Goal: Information Seeking & Learning: Learn about a topic

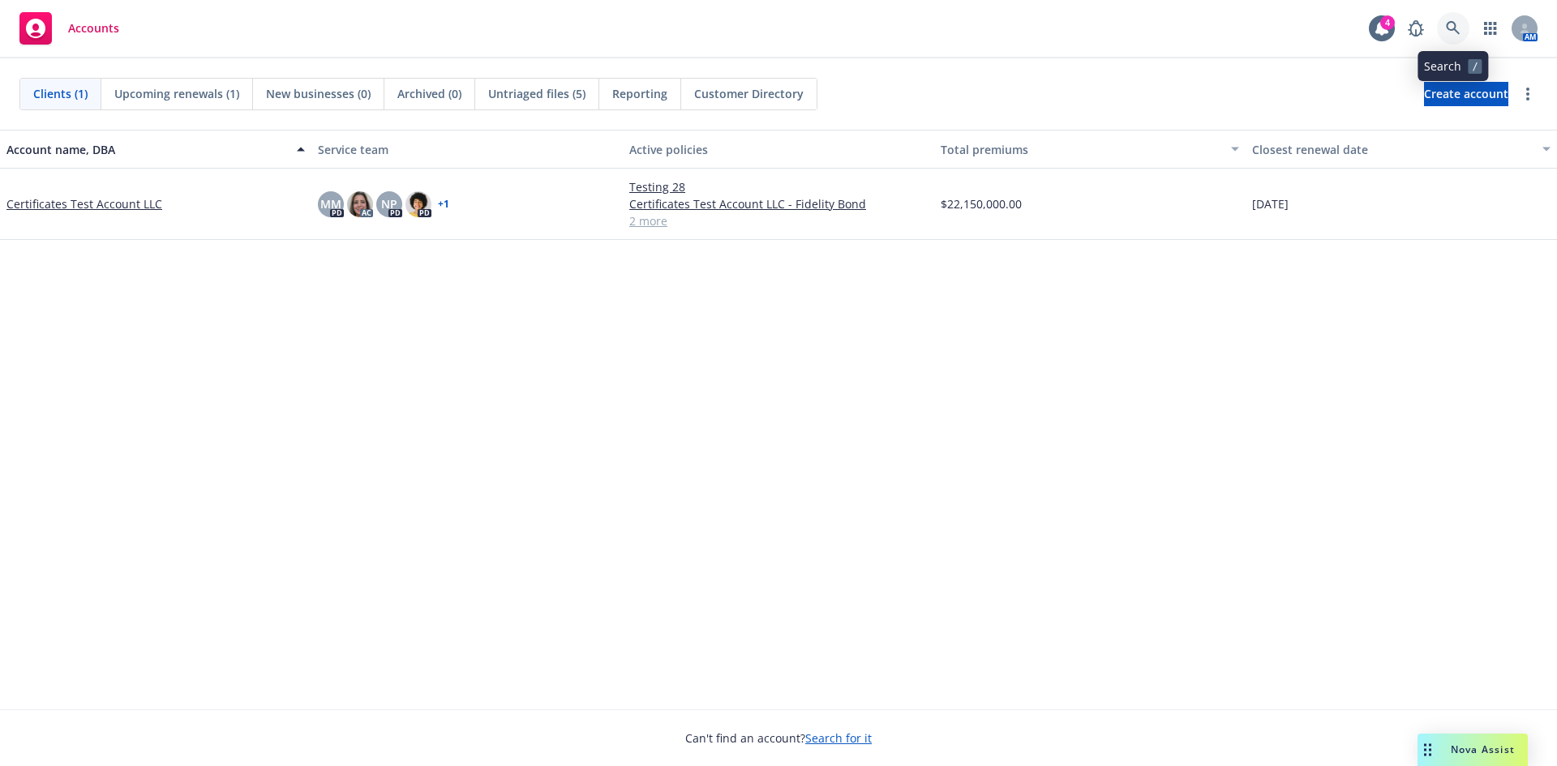
click at [1455, 26] on icon at bounding box center [1453, 28] width 14 height 14
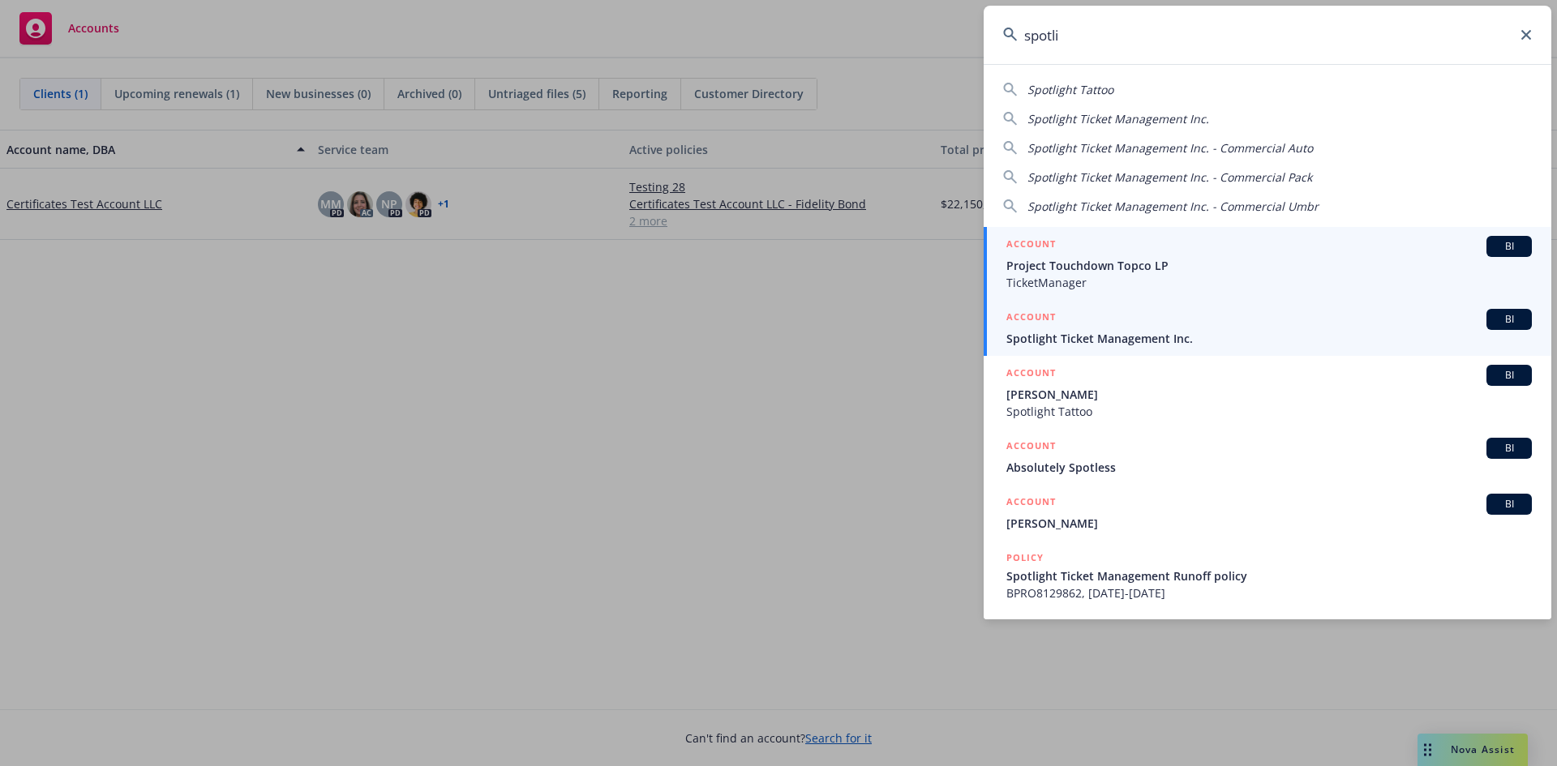
type input "spotli"
click at [1249, 341] on span "Spotlight Ticket Management Inc." at bounding box center [1270, 338] width 526 height 17
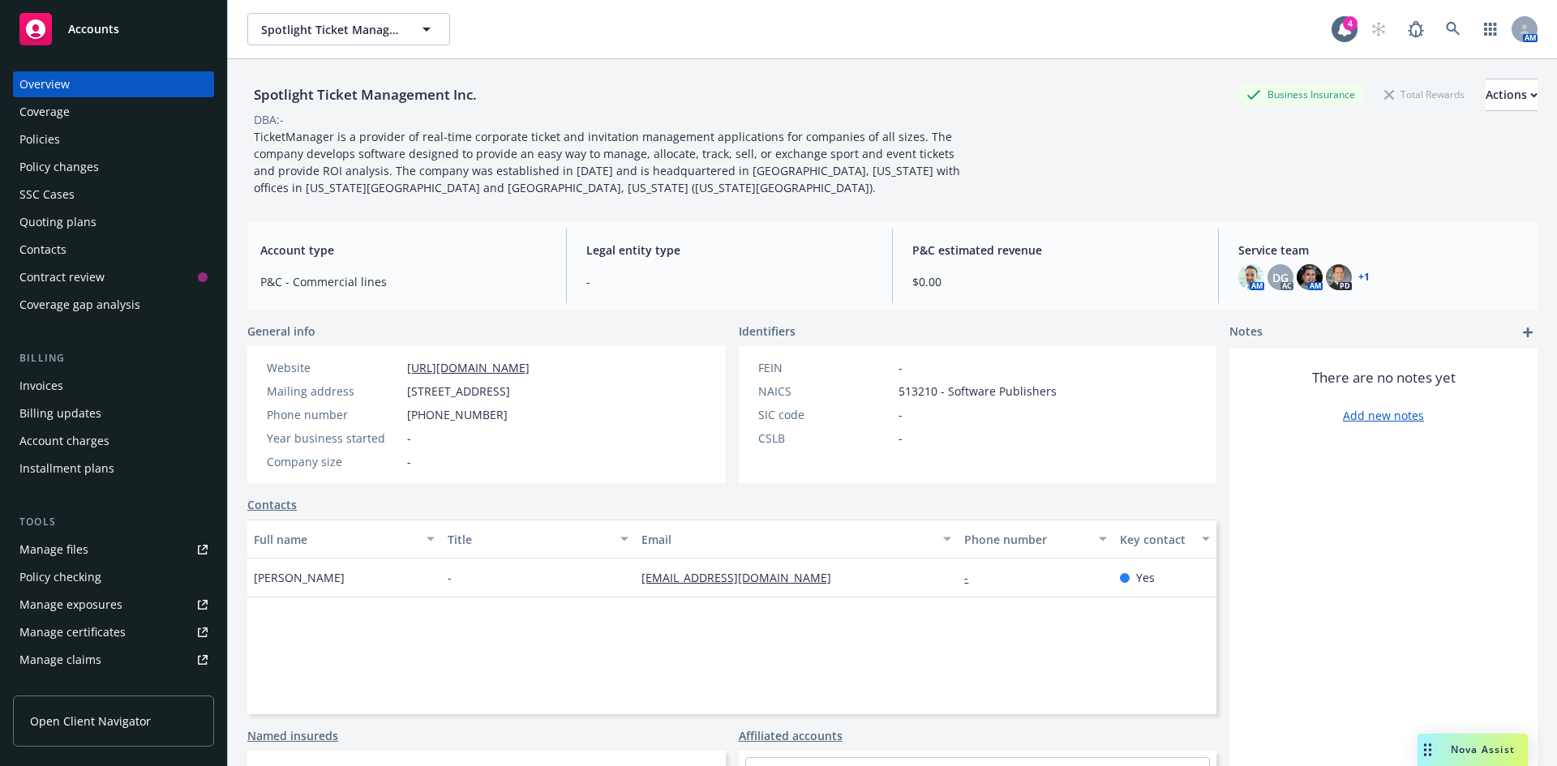
click at [54, 137] on div "Policies" at bounding box center [39, 140] width 41 height 26
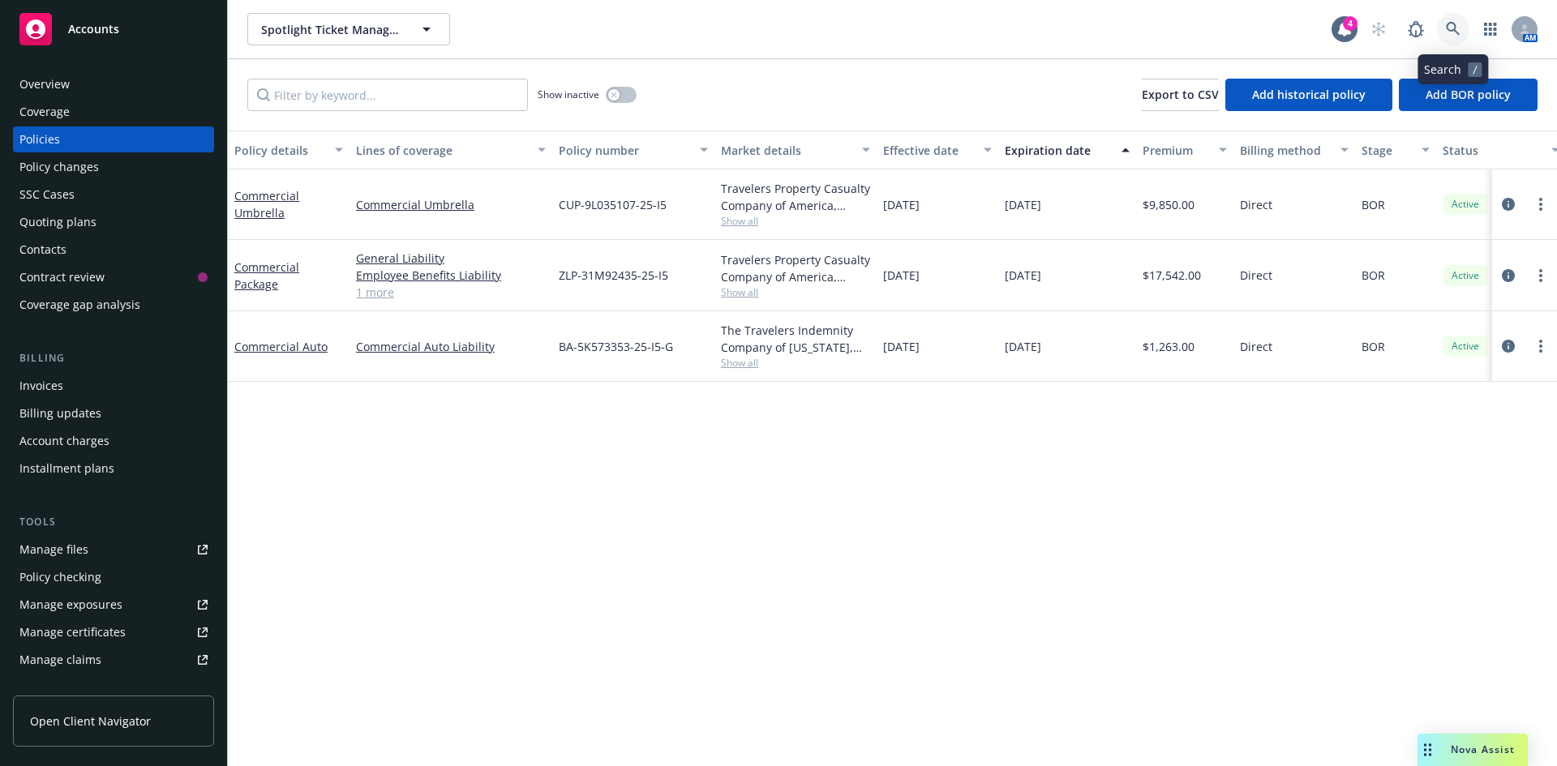
click at [1461, 33] on link at bounding box center [1453, 29] width 32 height 32
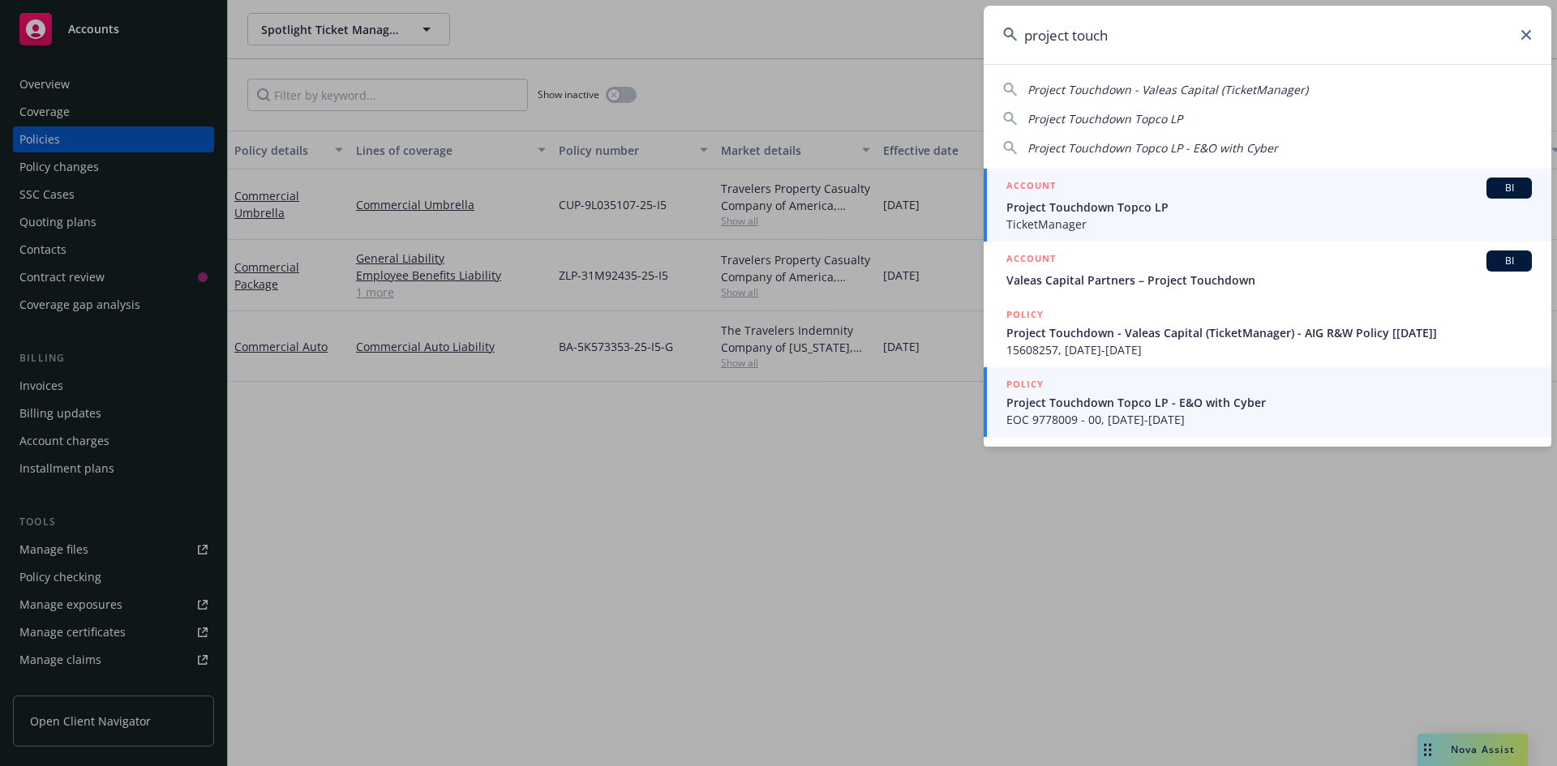
type input "project touch"
click at [1095, 203] on span "Project Touchdown Topco LP" at bounding box center [1270, 207] width 526 height 17
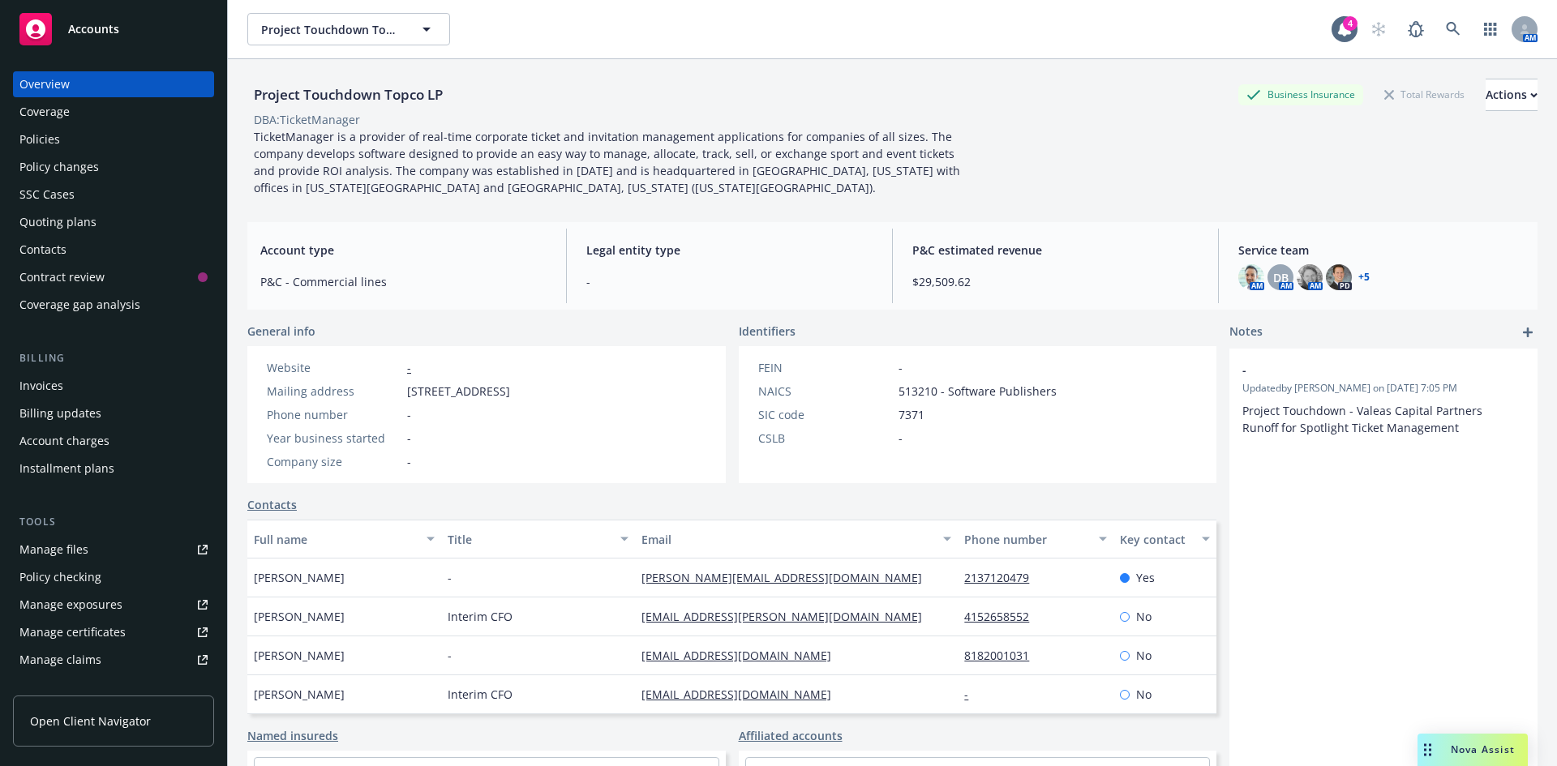
click at [105, 140] on div "Policies" at bounding box center [113, 140] width 188 height 26
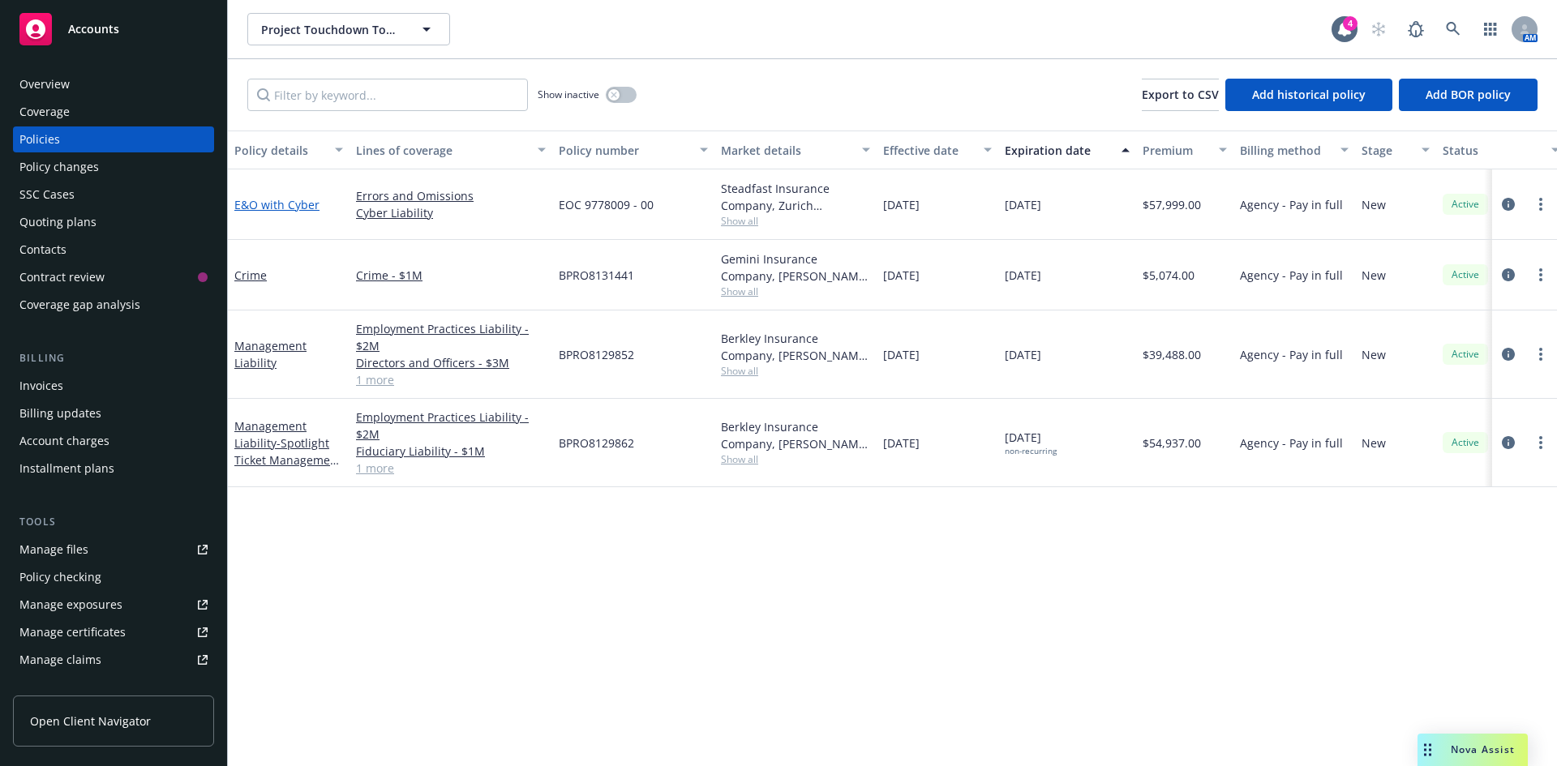
click at [279, 205] on link "E&O with Cyber" at bounding box center [276, 204] width 85 height 15
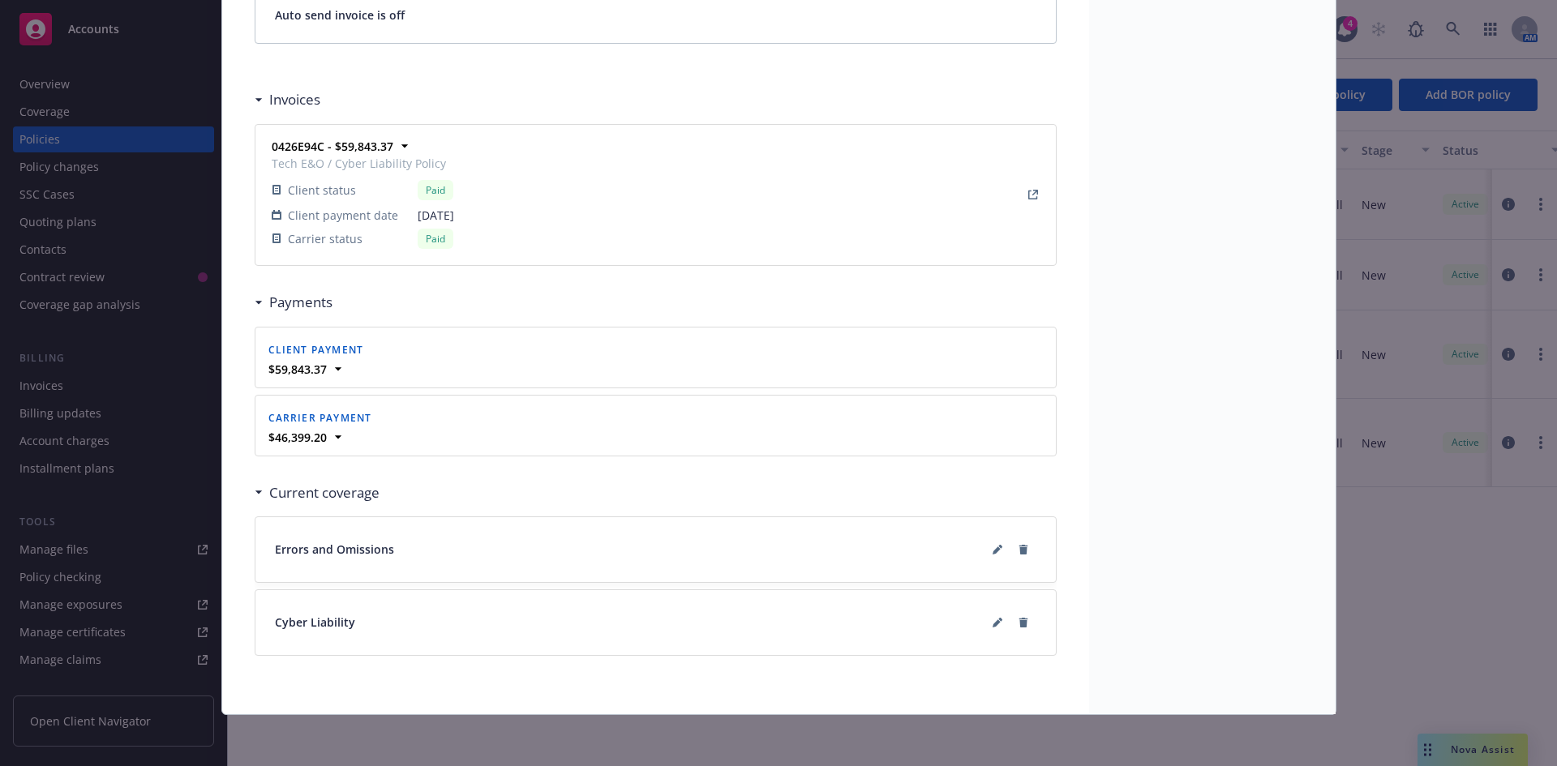
scroll to position [1385, 0]
click at [987, 627] on button at bounding box center [998, 622] width 26 height 26
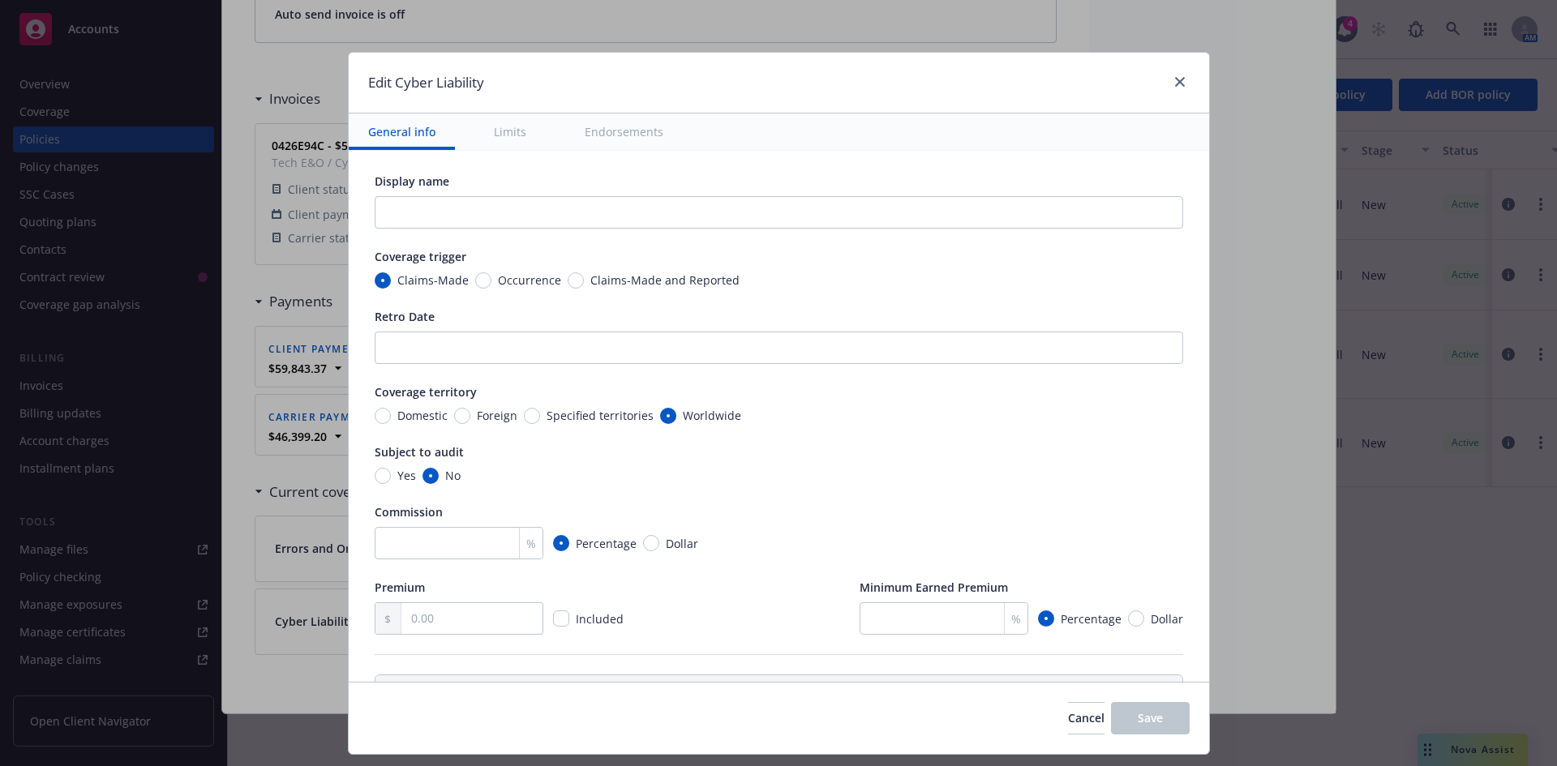
scroll to position [0, 0]
click at [1179, 82] on icon "close" at bounding box center [1180, 82] width 10 height 10
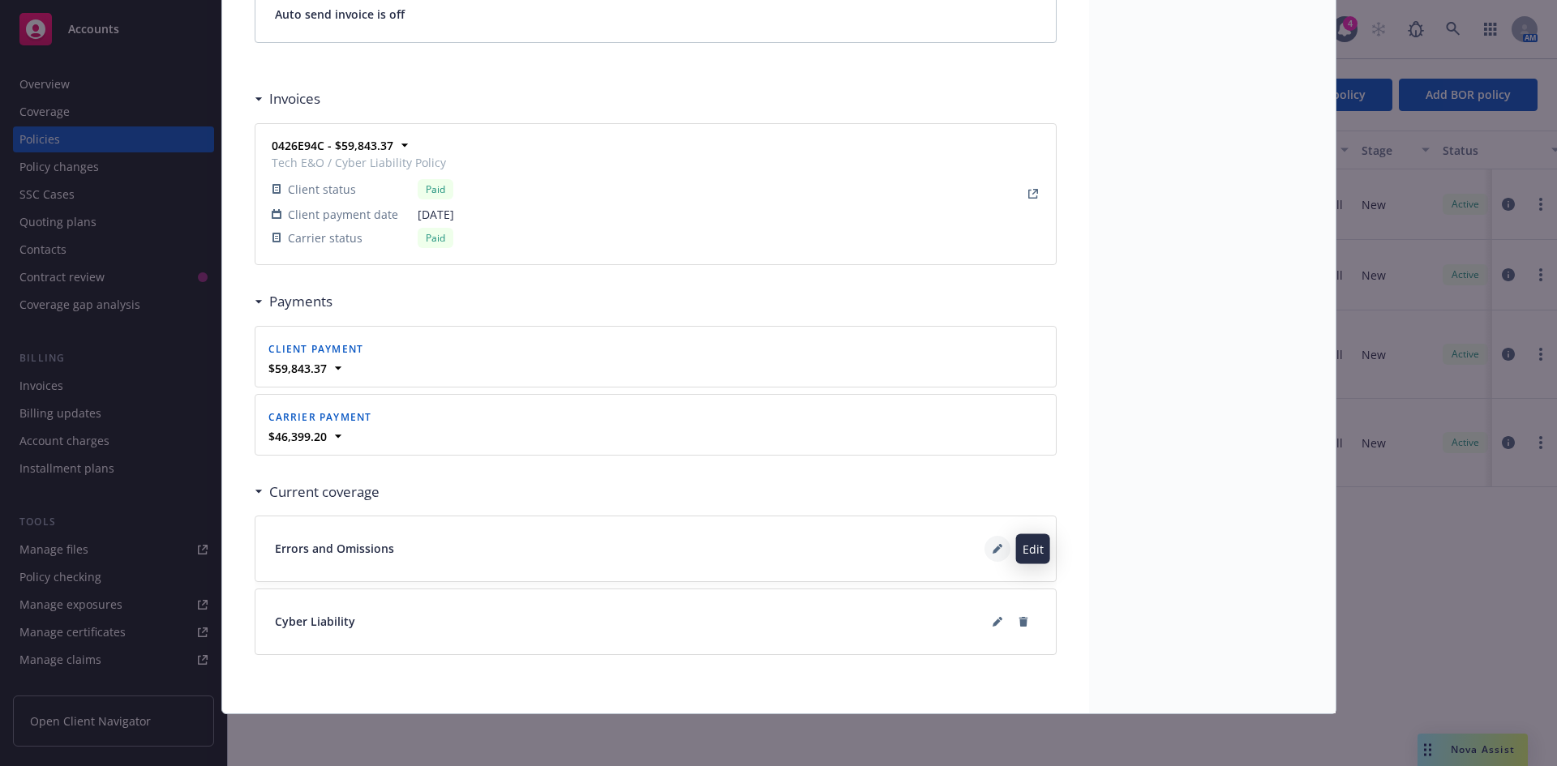
click at [986, 556] on button at bounding box center [998, 549] width 26 height 26
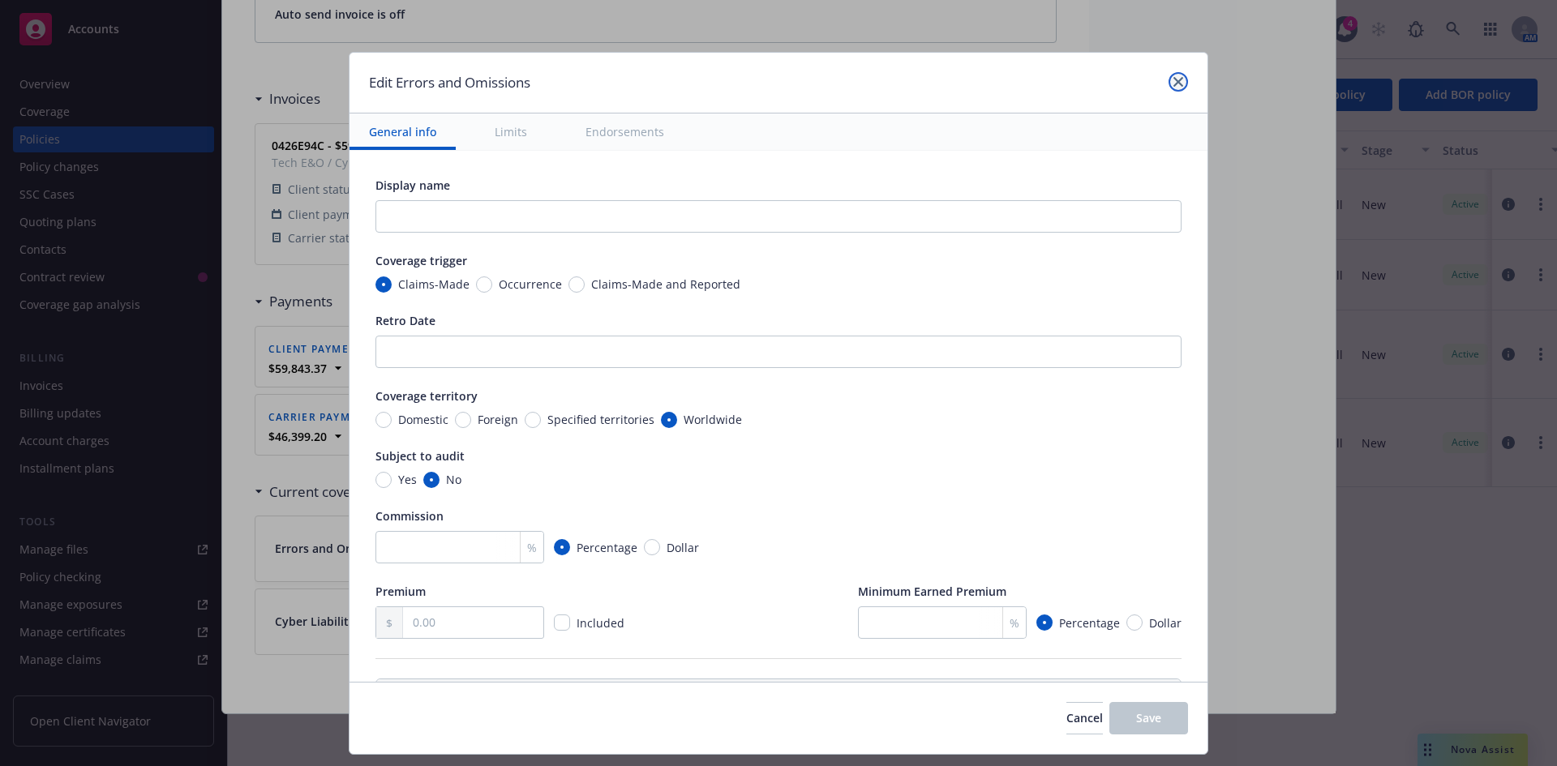
click at [1169, 83] on link "close" at bounding box center [1178, 81] width 19 height 19
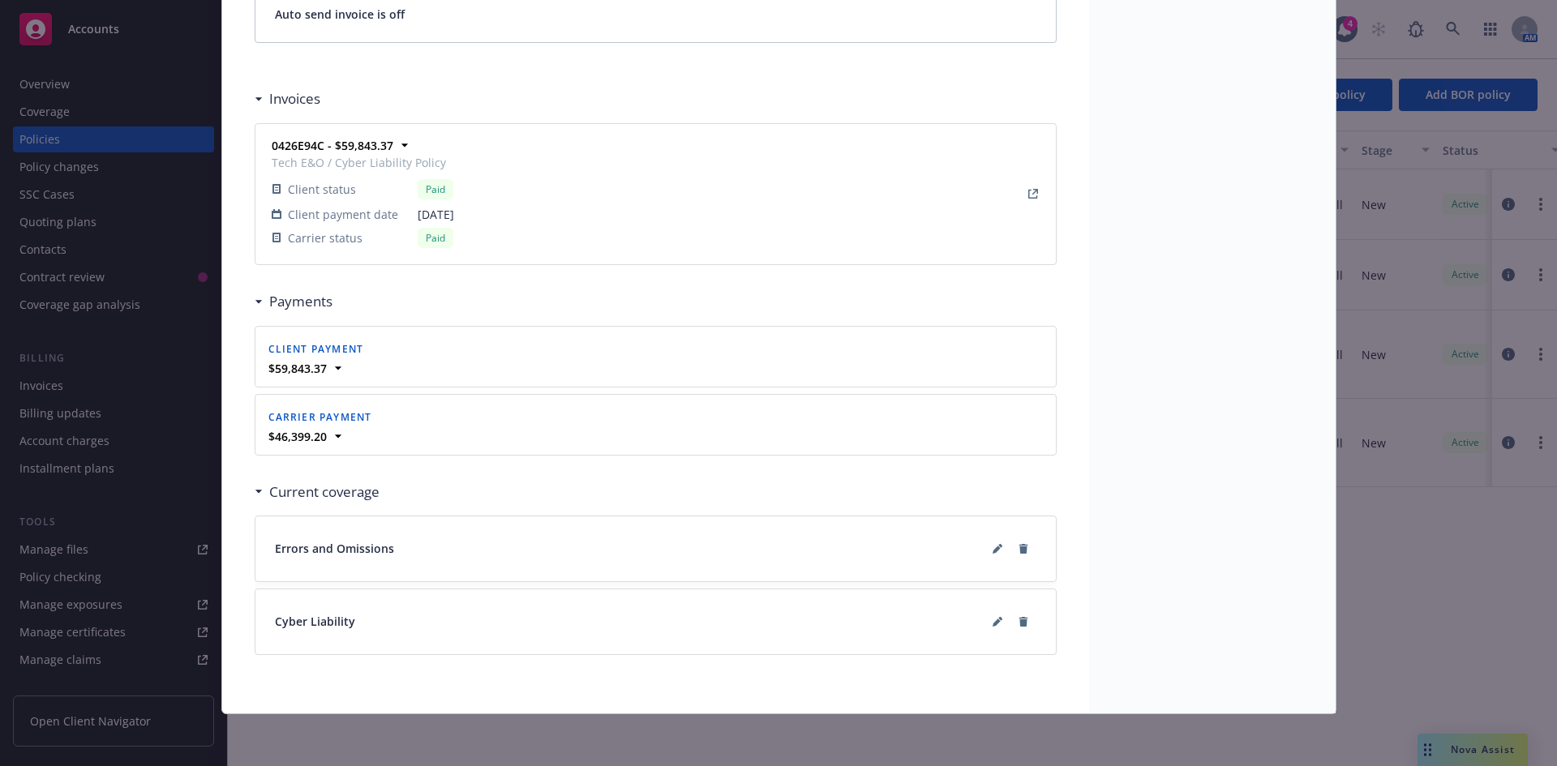
drag, startPoint x: 1166, startPoint y: 209, endPoint x: 1189, endPoint y: 330, distance: 123.0
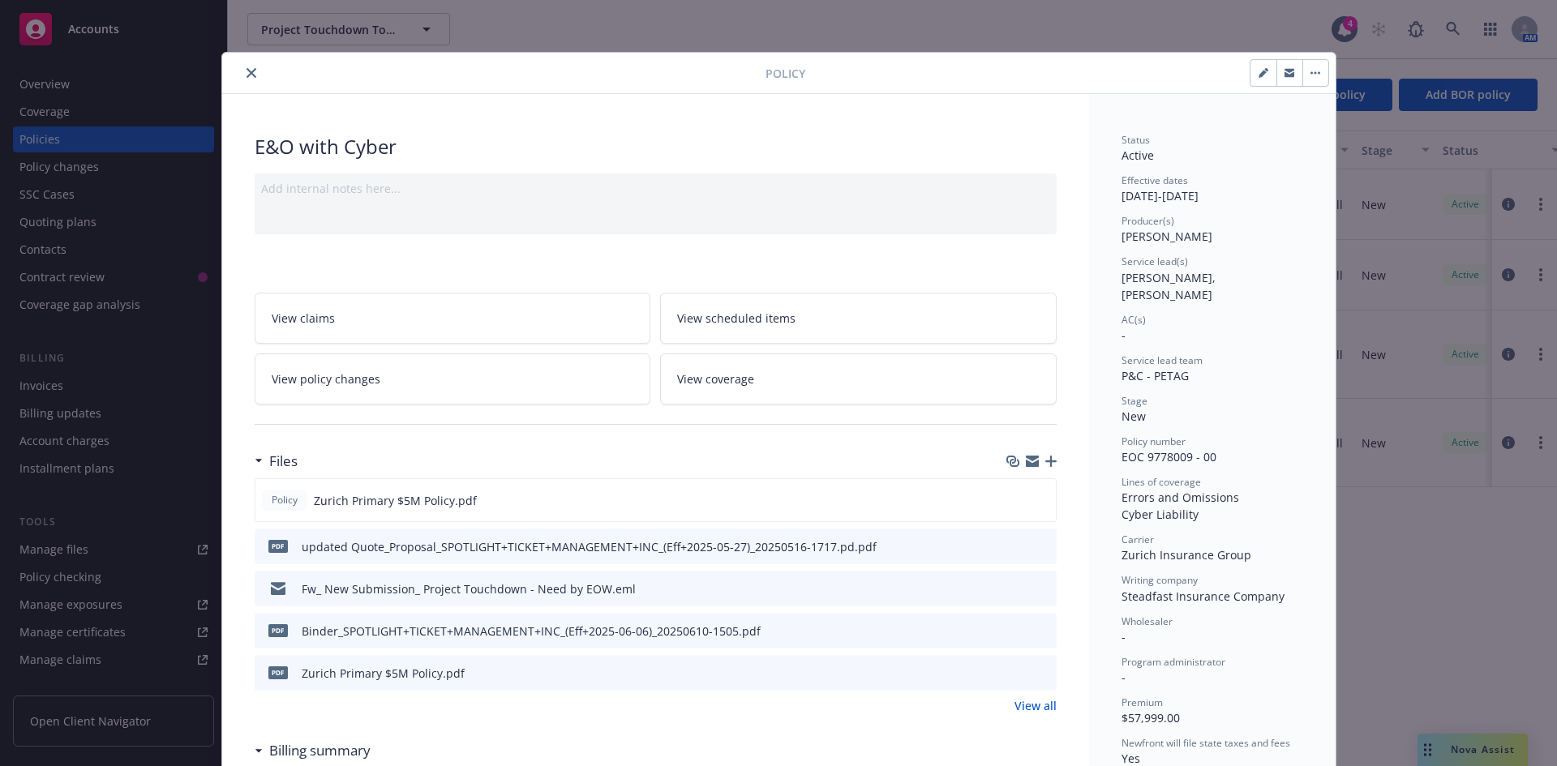
click at [247, 74] on icon "close" at bounding box center [252, 73] width 10 height 10
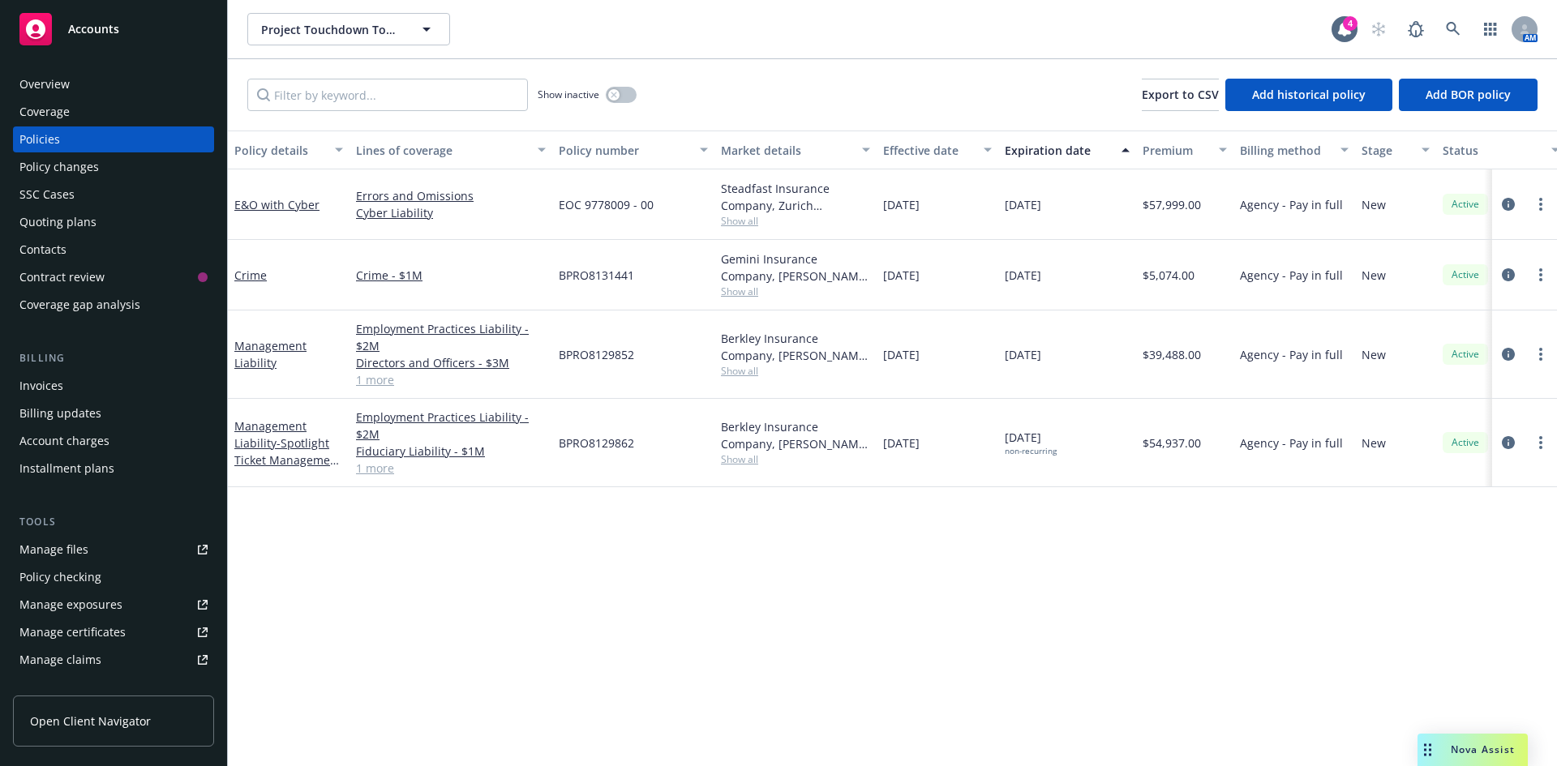
click at [672, 652] on div "Policy details Lines of coverage Policy number Market details Effective date Ex…" at bounding box center [892, 449] width 1329 height 636
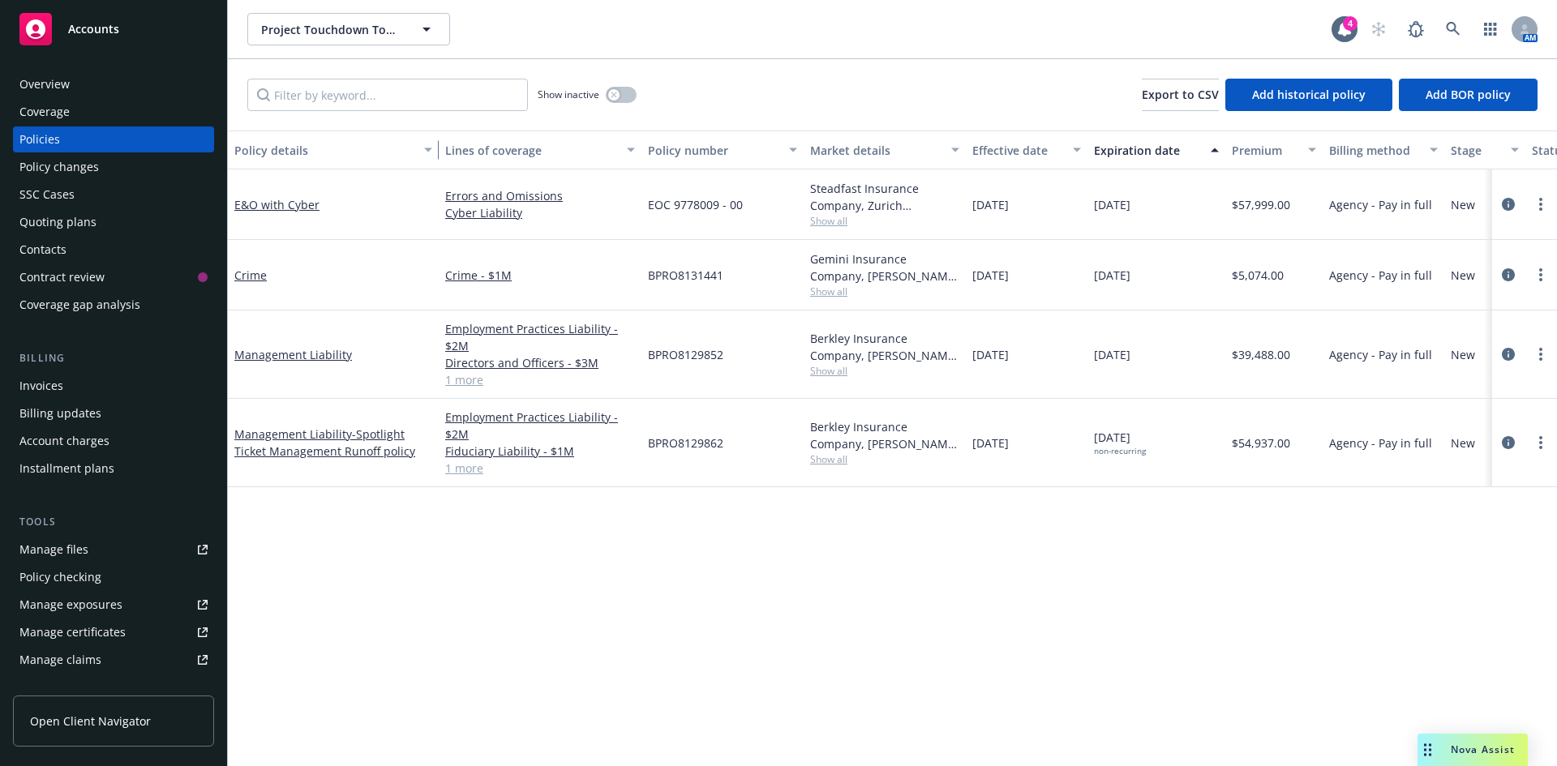
drag, startPoint x: 346, startPoint y: 144, endPoint x: 436, endPoint y: 141, distance: 89.3
click at [435, 141] on div "button" at bounding box center [431, 149] width 8 height 37
click at [523, 656] on div "Policy details Lines of coverage Policy number Market details Effective date Ex…" at bounding box center [892, 449] width 1329 height 636
click at [279, 207] on link "E&O with Cyber" at bounding box center [276, 204] width 85 height 15
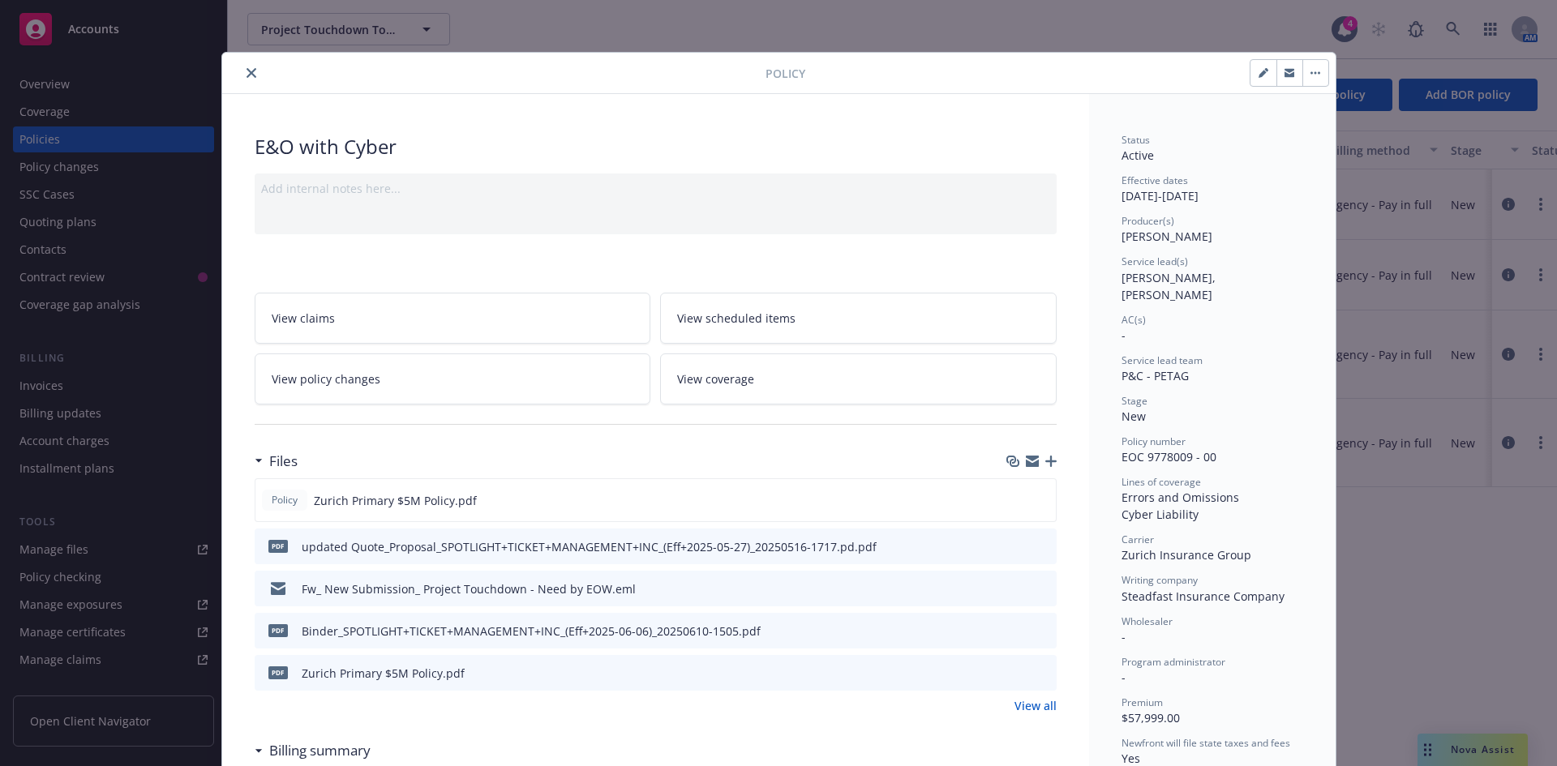
scroll to position [49, 0]
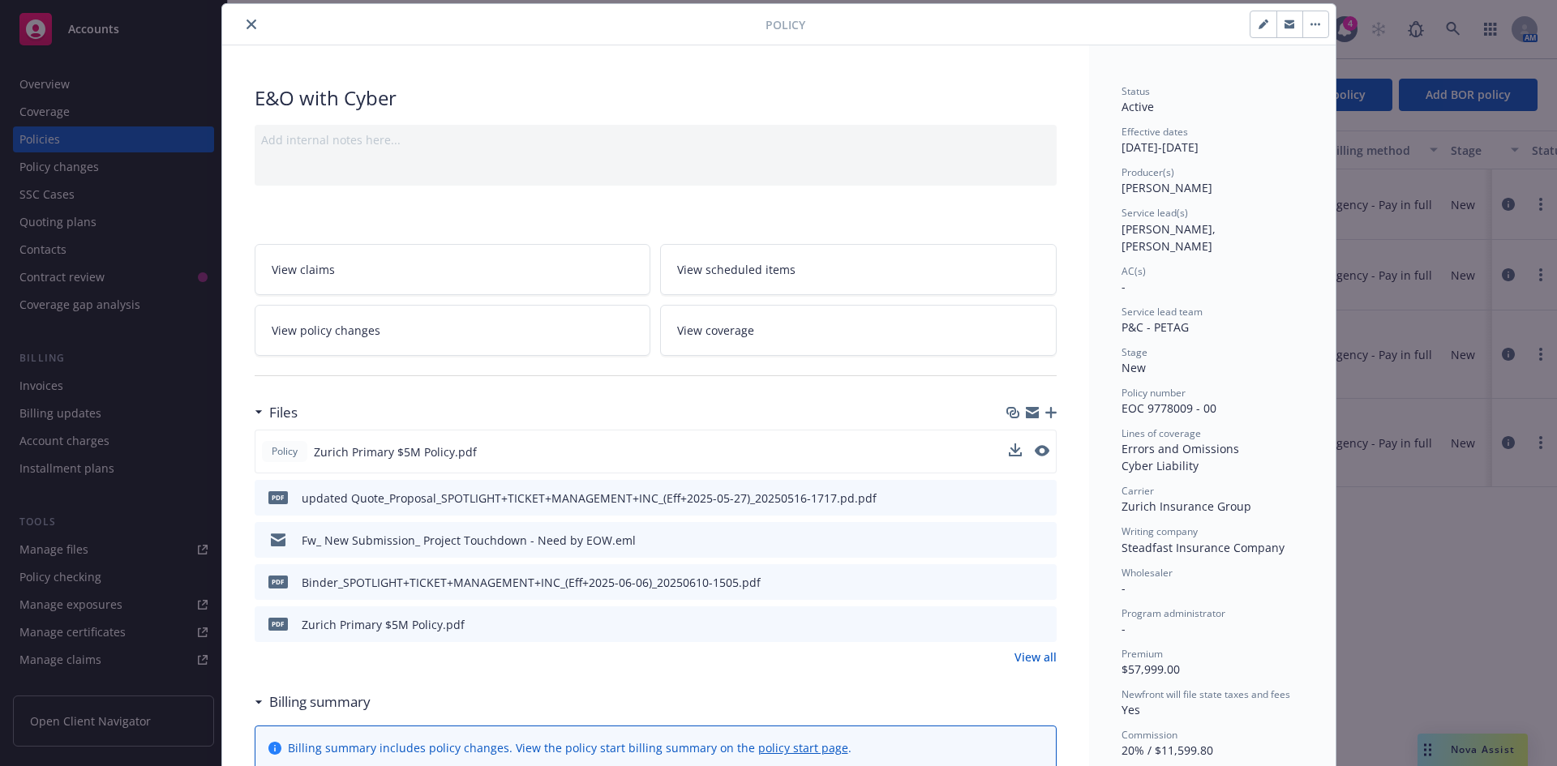
click at [1040, 457] on button at bounding box center [1042, 452] width 15 height 17
click at [1037, 453] on icon "preview file" at bounding box center [1040, 450] width 15 height 11
click at [247, 23] on icon "close" at bounding box center [252, 24] width 10 height 10
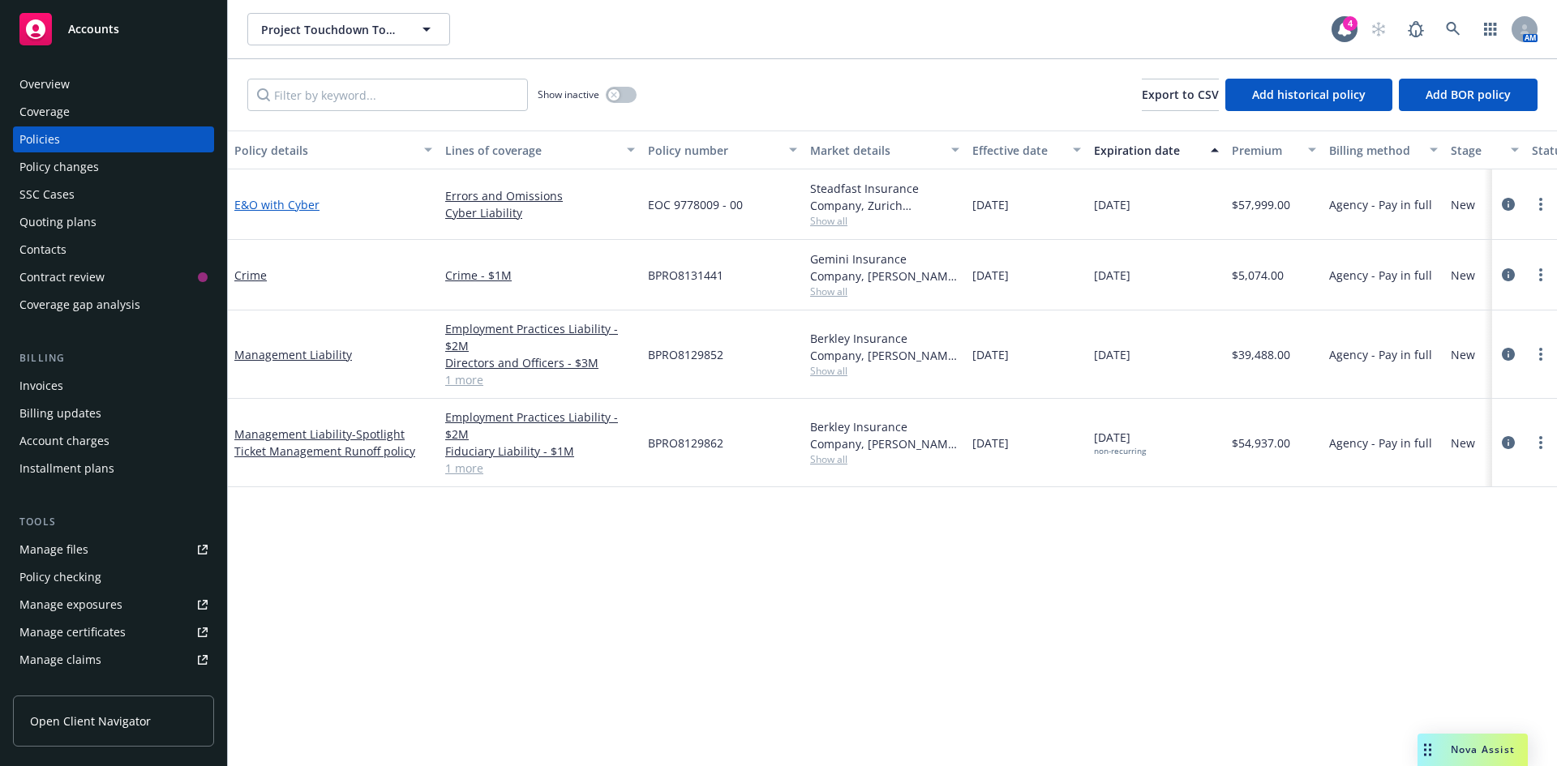
click at [256, 204] on link "E&O with Cyber" at bounding box center [276, 204] width 85 height 15
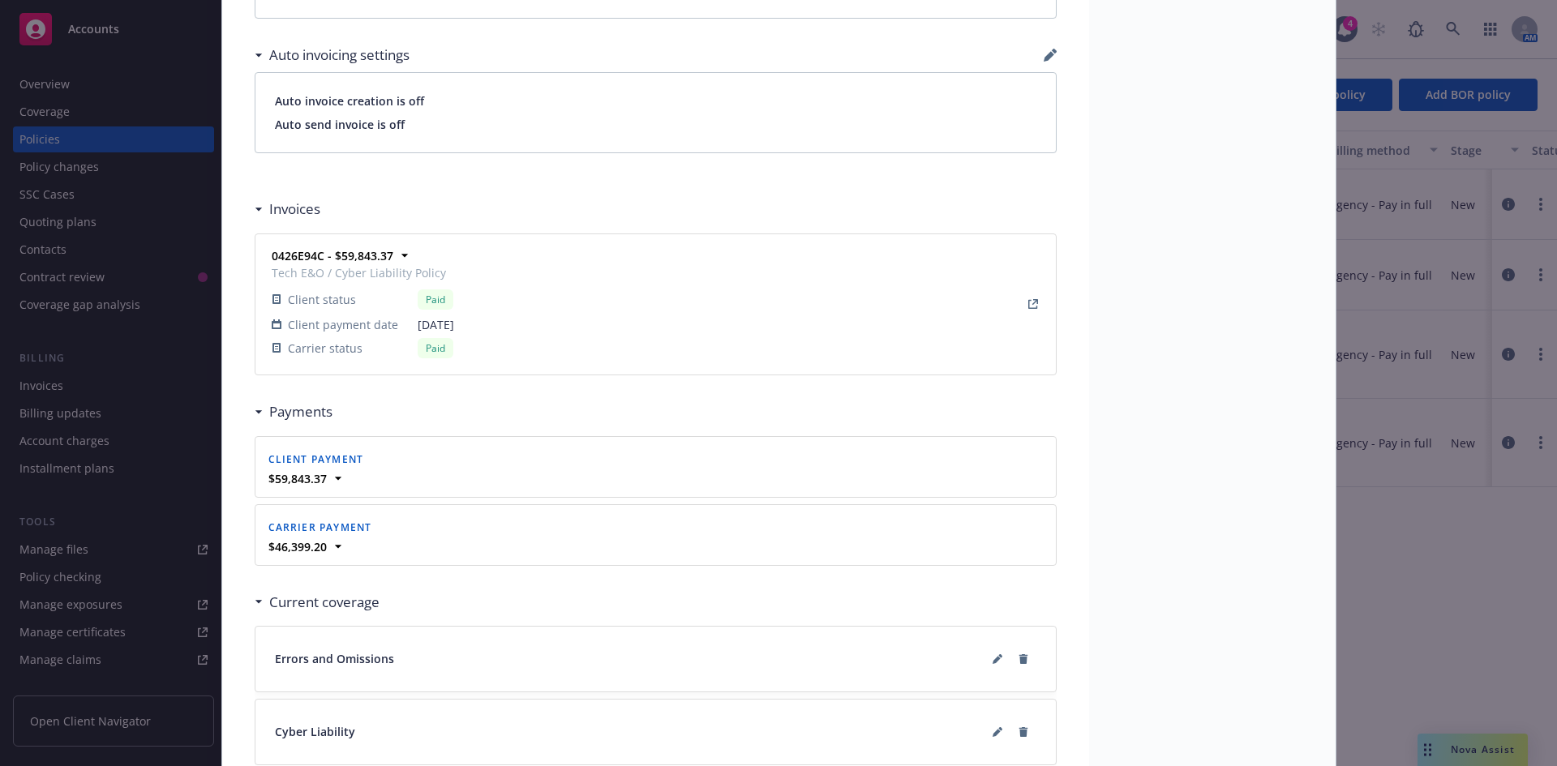
scroll to position [1385, 0]
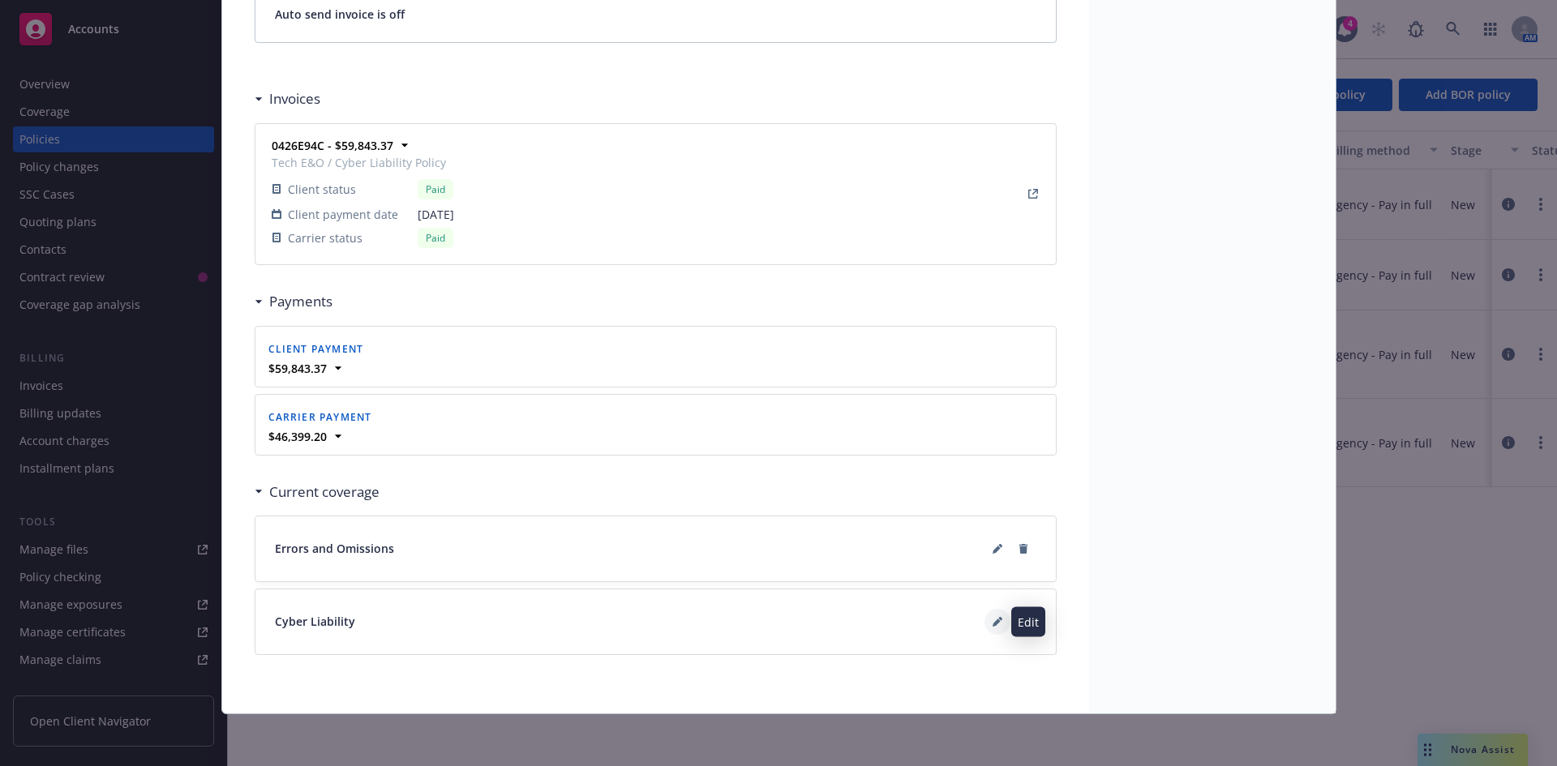
click at [988, 627] on button at bounding box center [998, 622] width 26 height 26
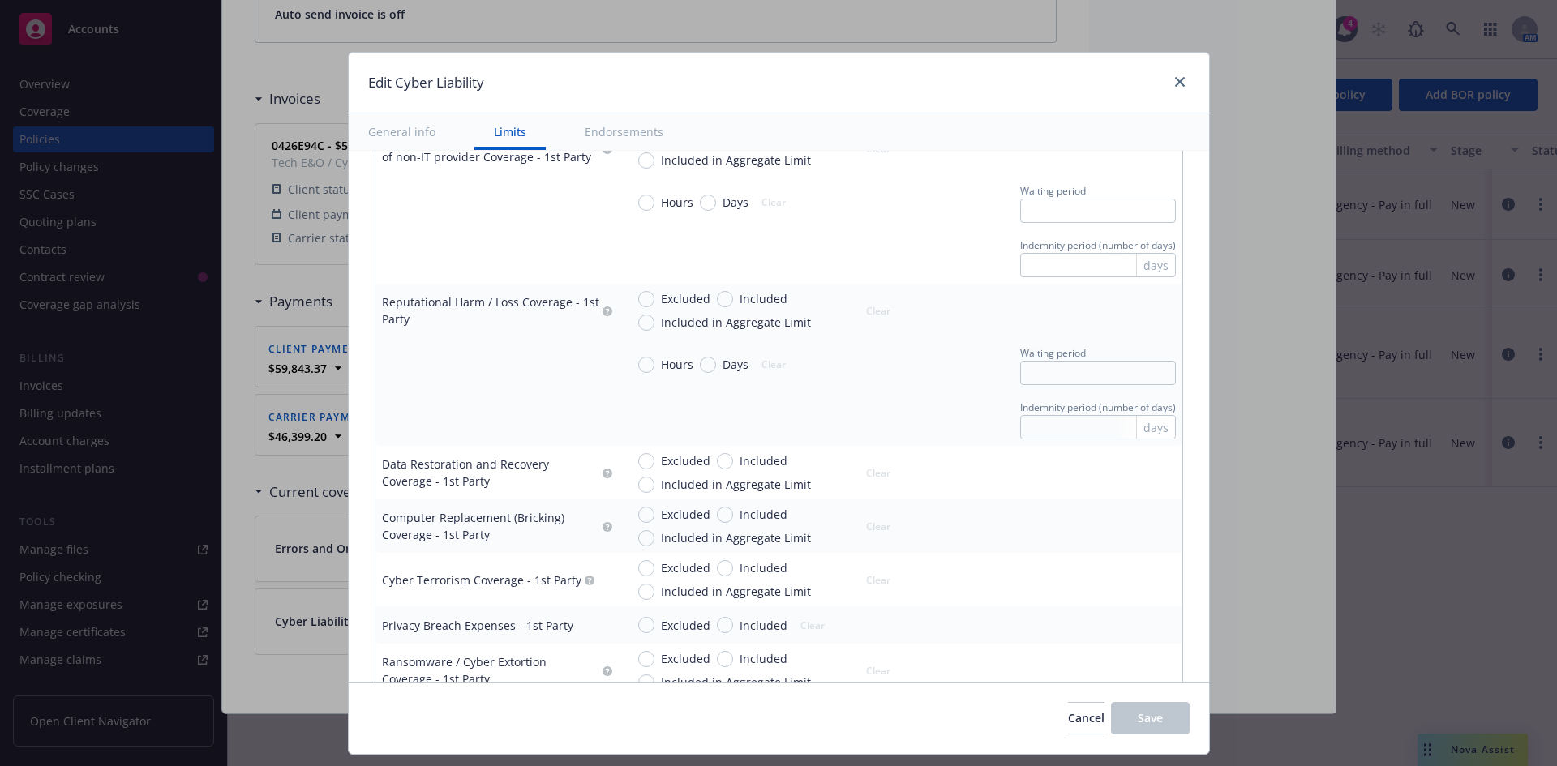
scroll to position [1947, 0]
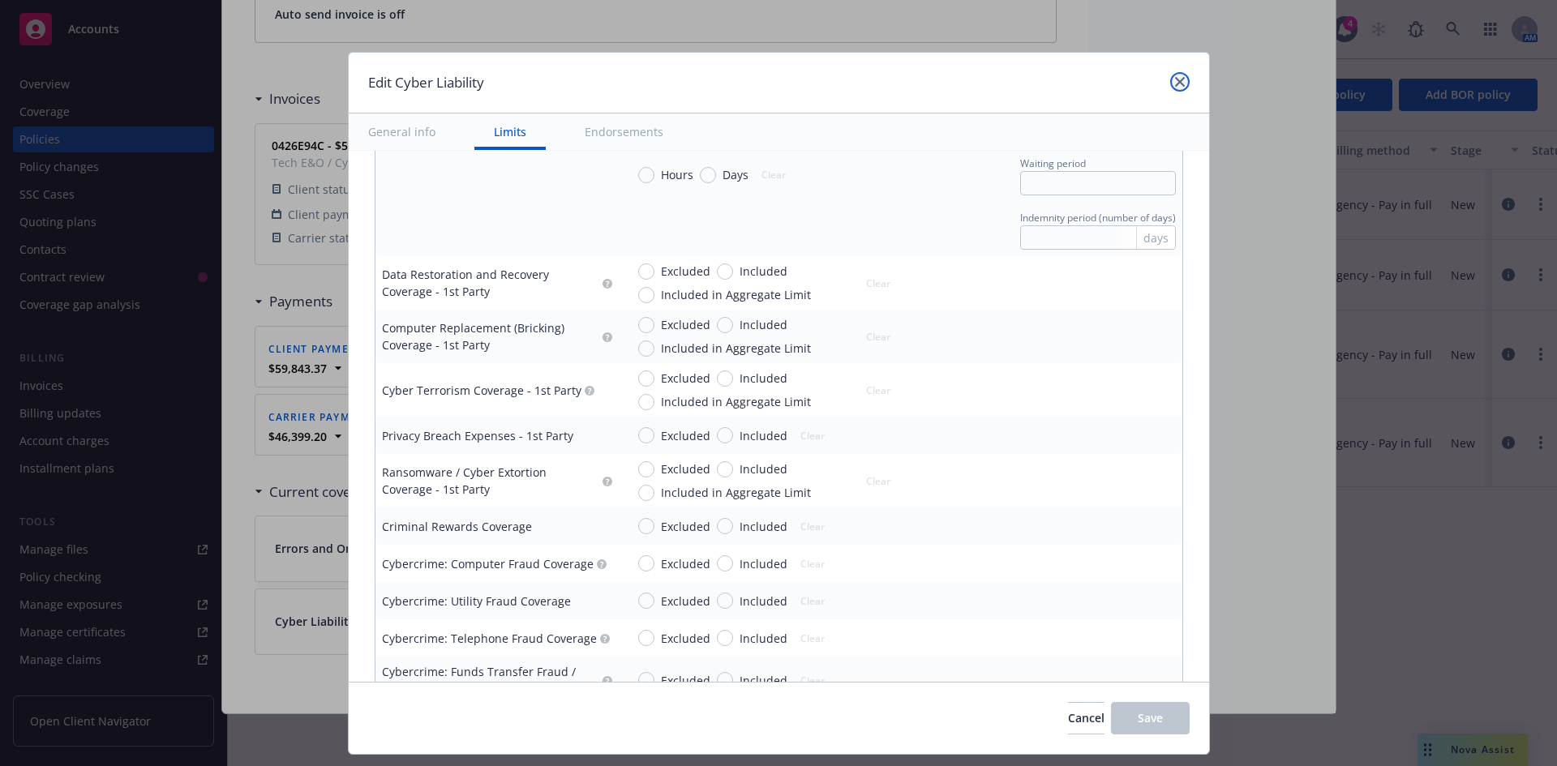
click at [1170, 82] on link "close" at bounding box center [1179, 81] width 19 height 19
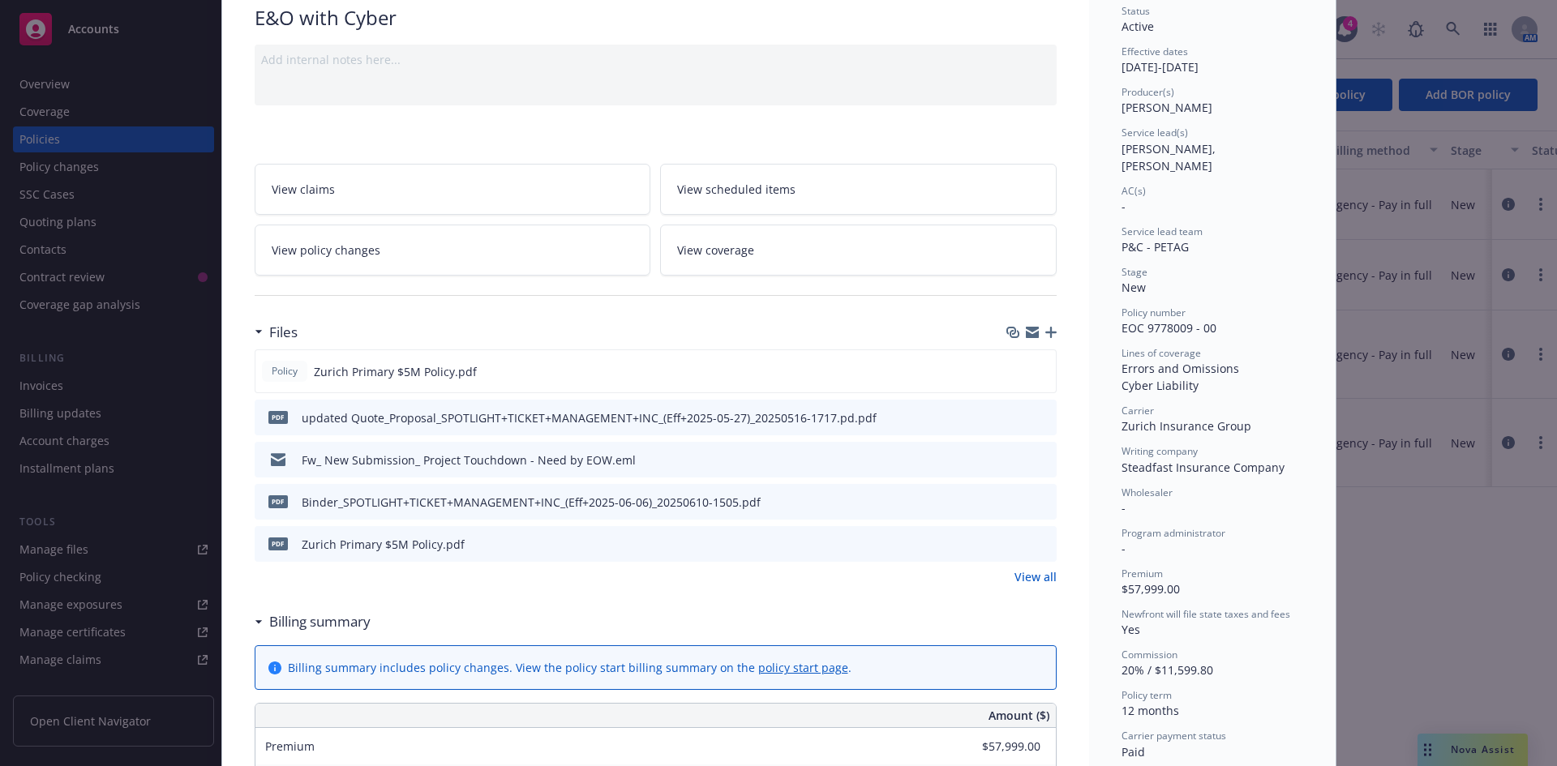
scroll to position [0, 0]
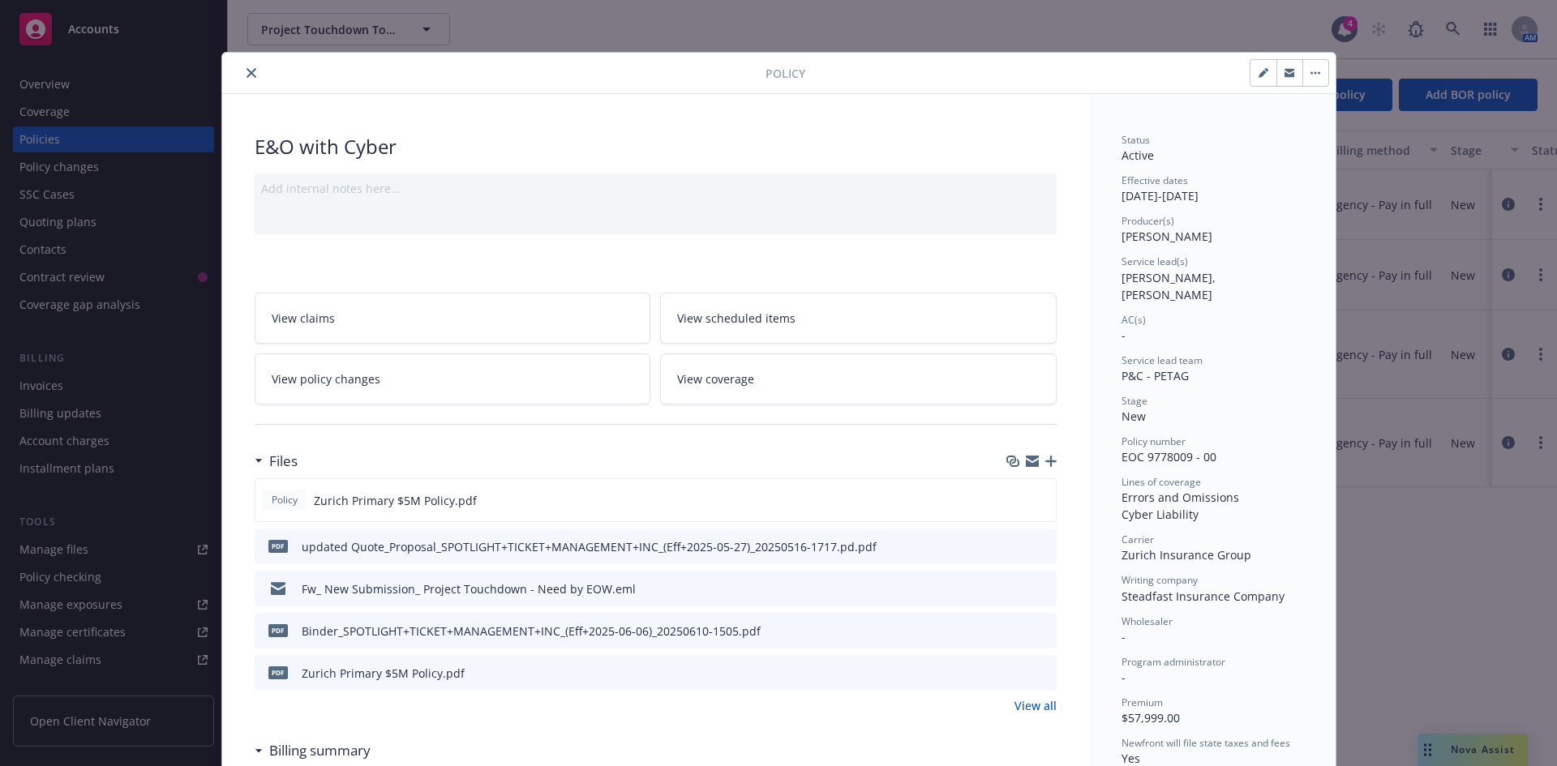
click at [247, 77] on icon "close" at bounding box center [252, 73] width 10 height 10
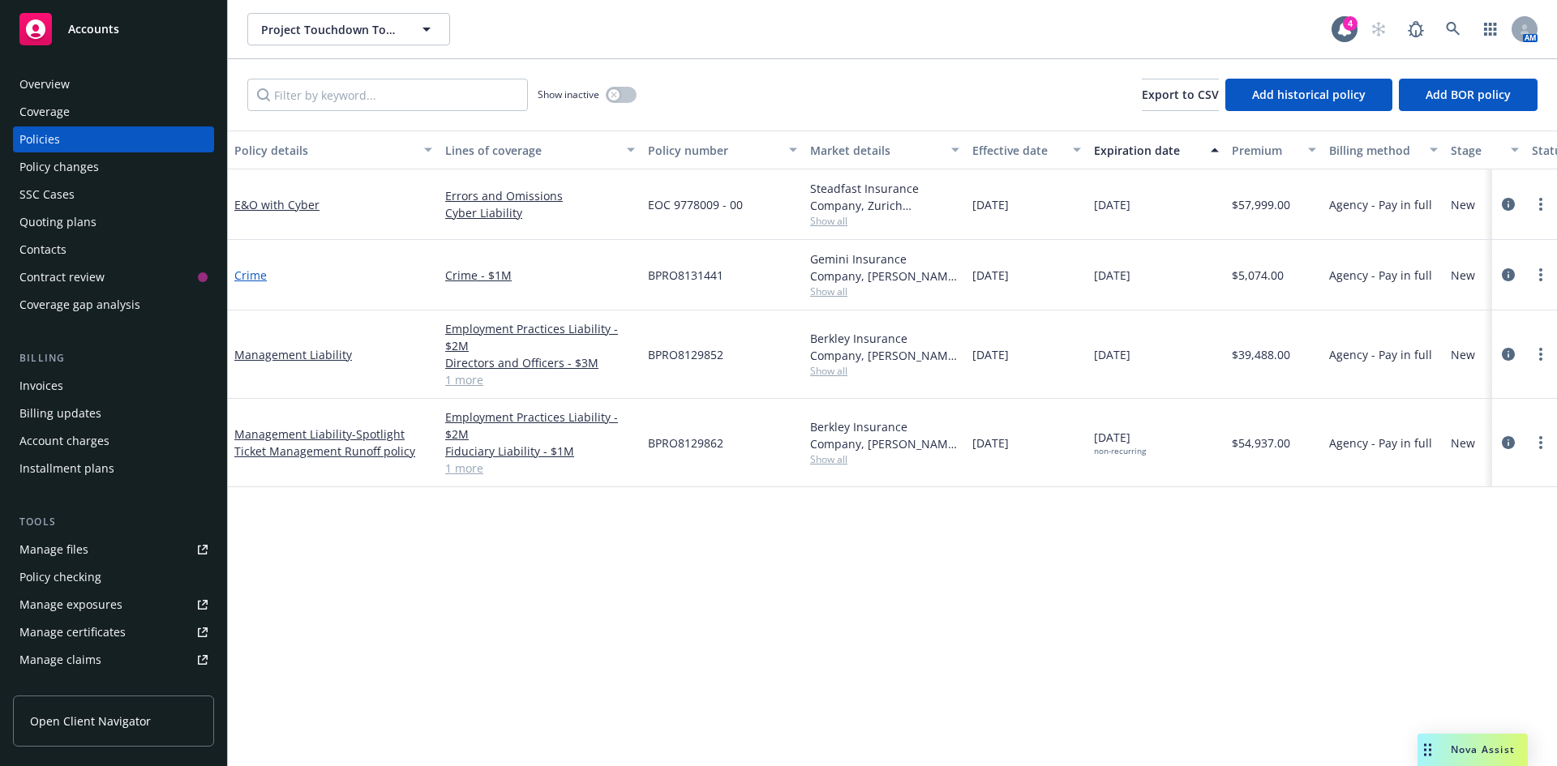
click at [253, 270] on link "Crime" at bounding box center [250, 275] width 32 height 15
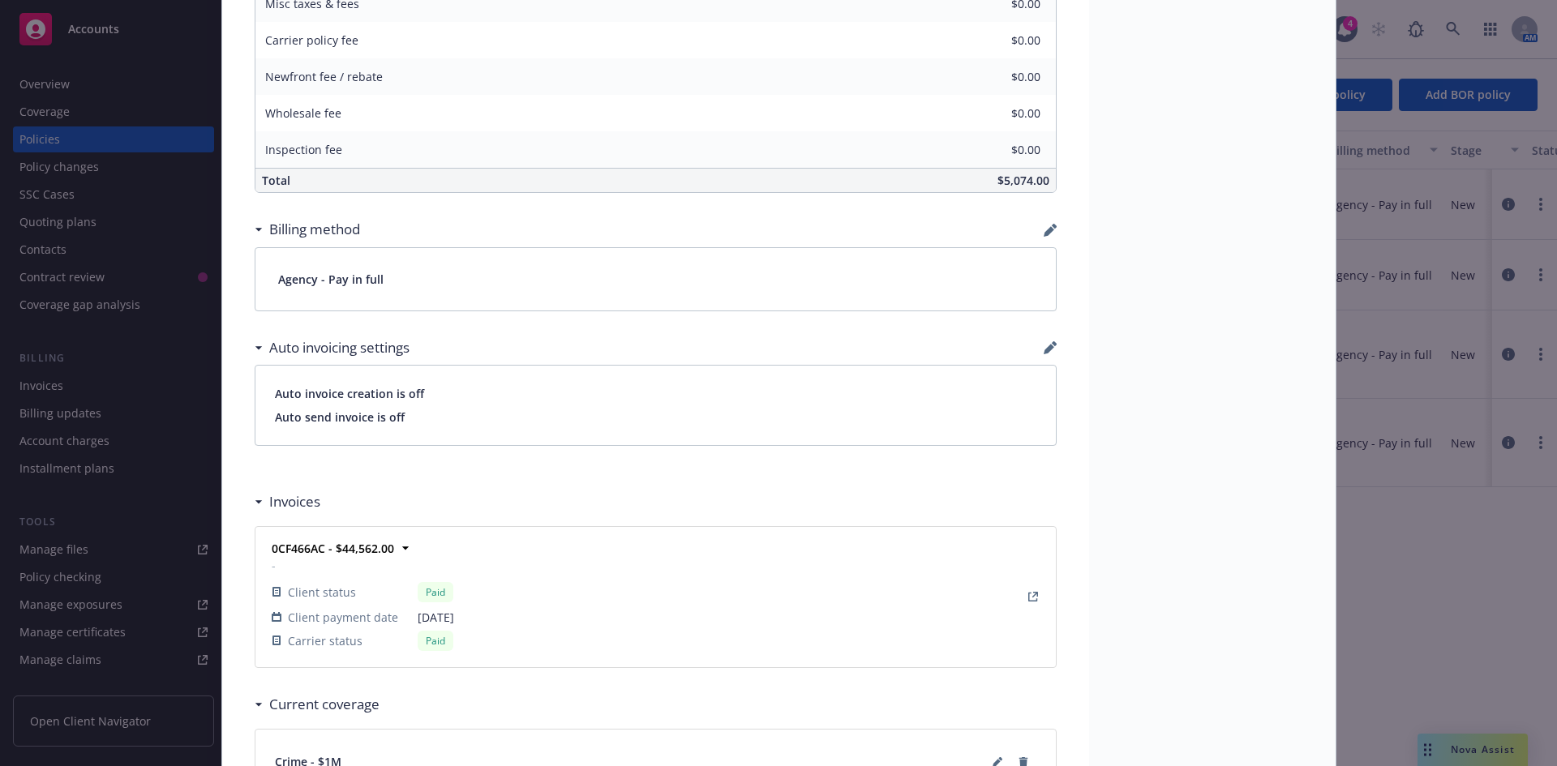
scroll to position [1164, 0]
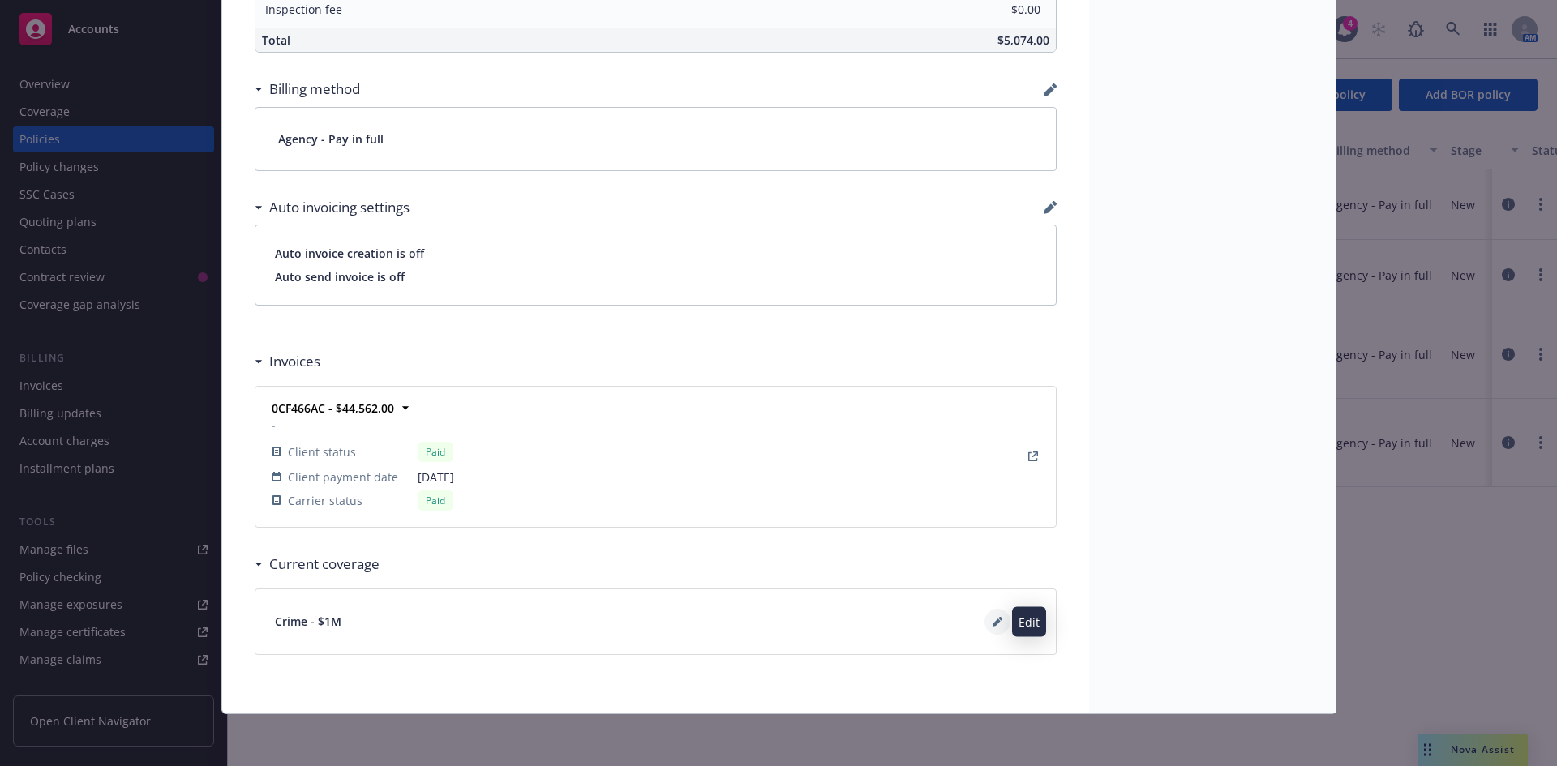
click at [993, 621] on icon at bounding box center [997, 623] width 8 height 8
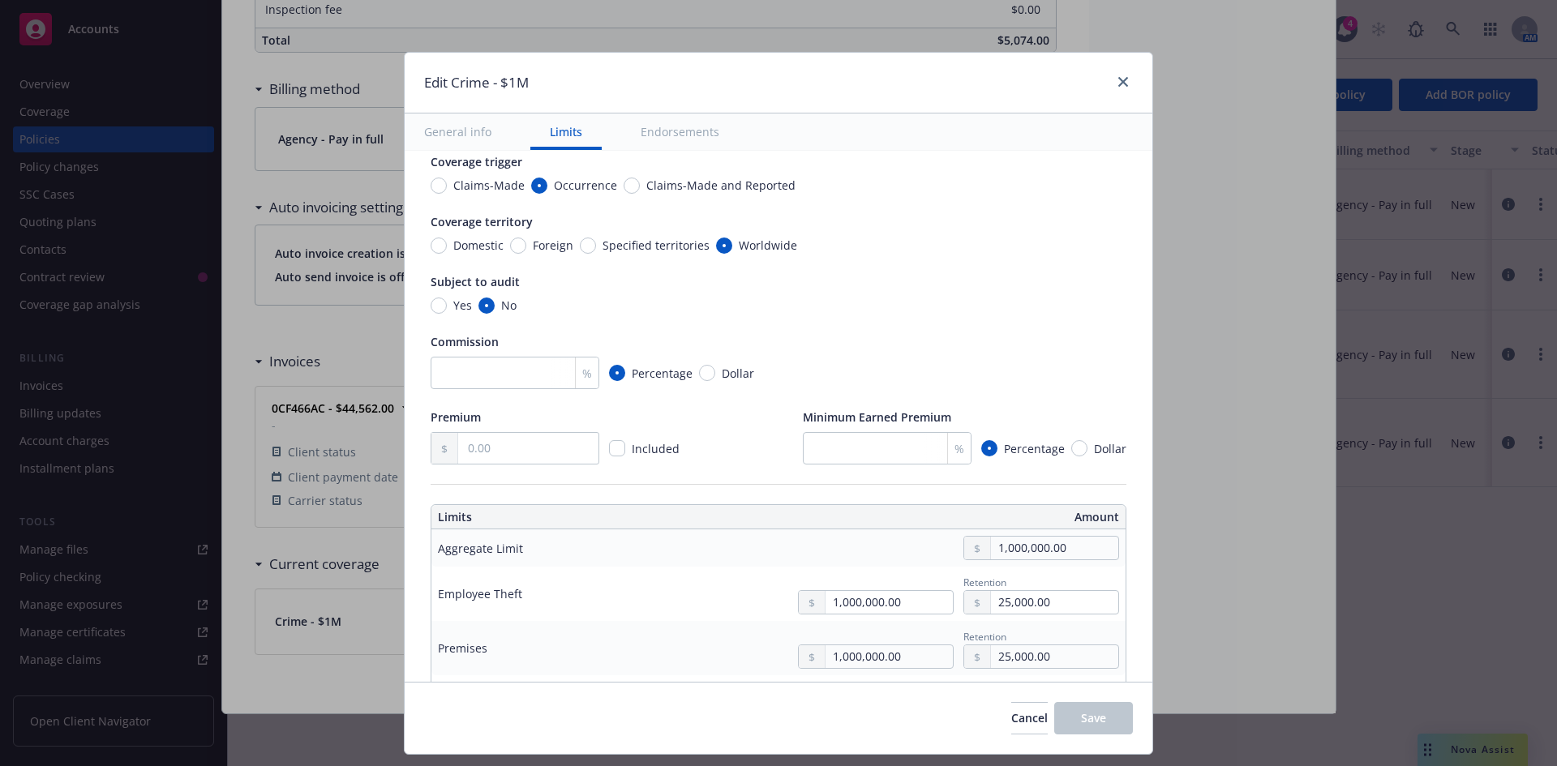
scroll to position [0, 0]
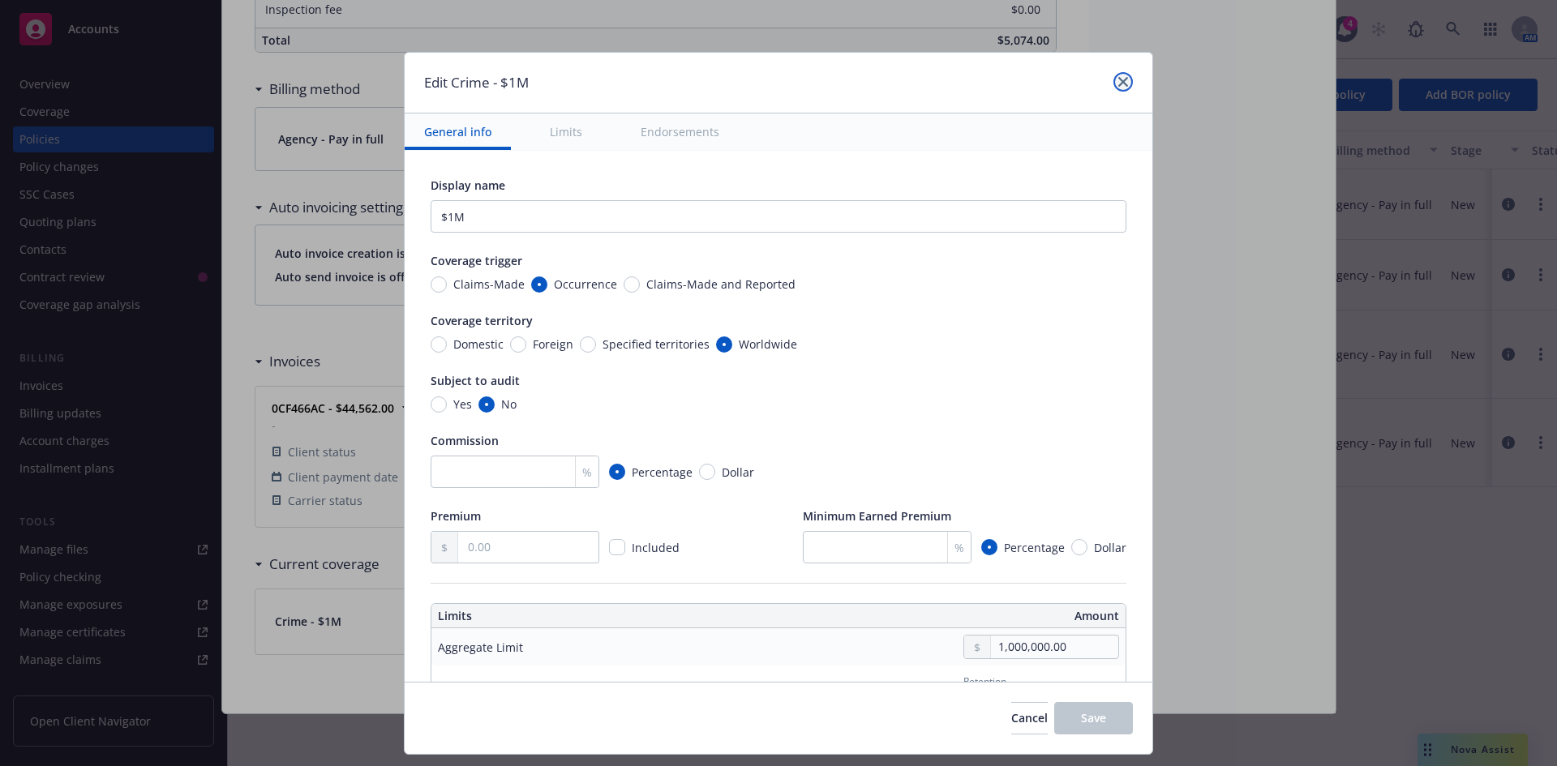
click at [1119, 77] on icon "close" at bounding box center [1124, 82] width 10 height 10
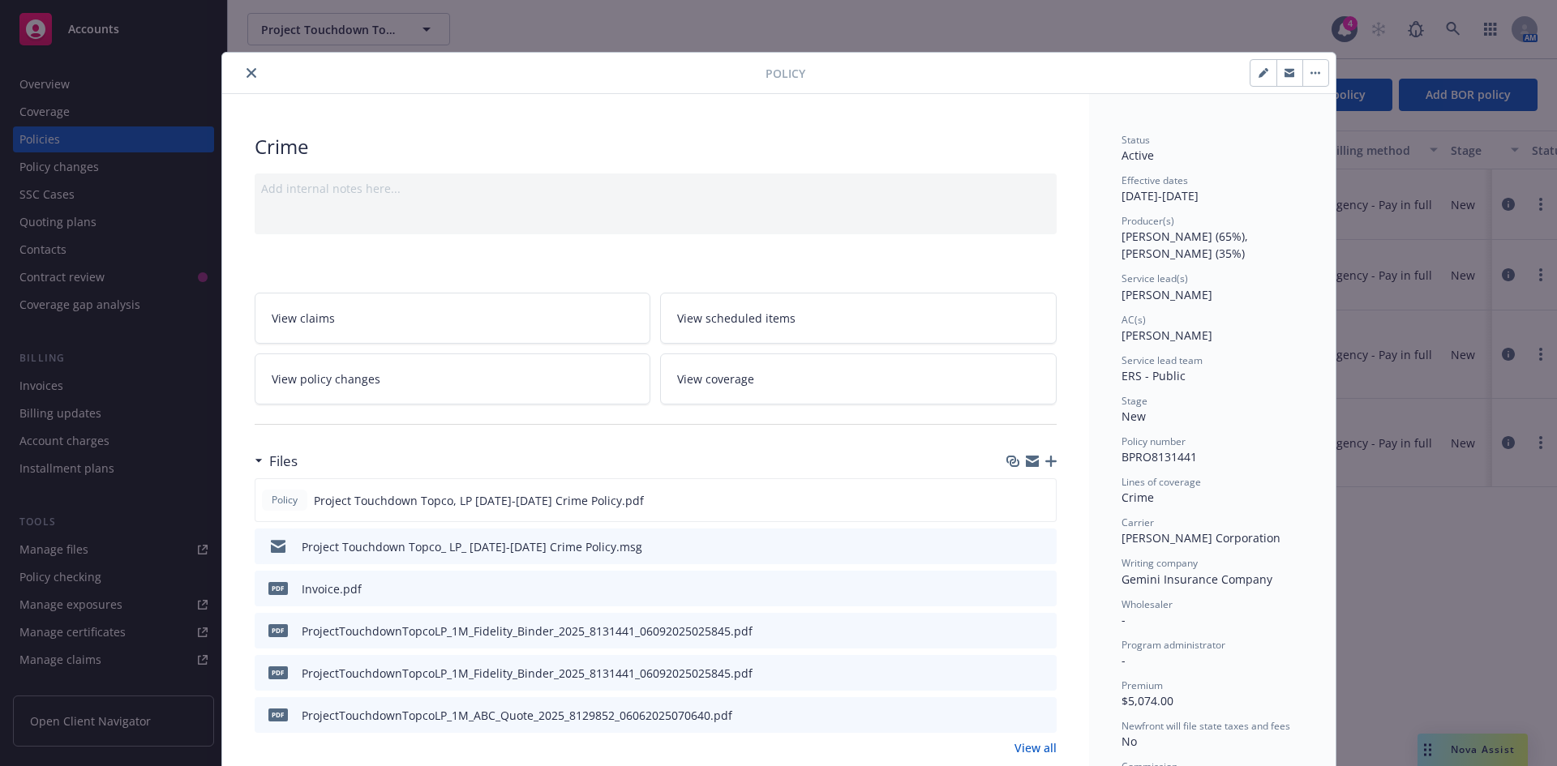
click at [248, 71] on icon "close" at bounding box center [252, 73] width 10 height 10
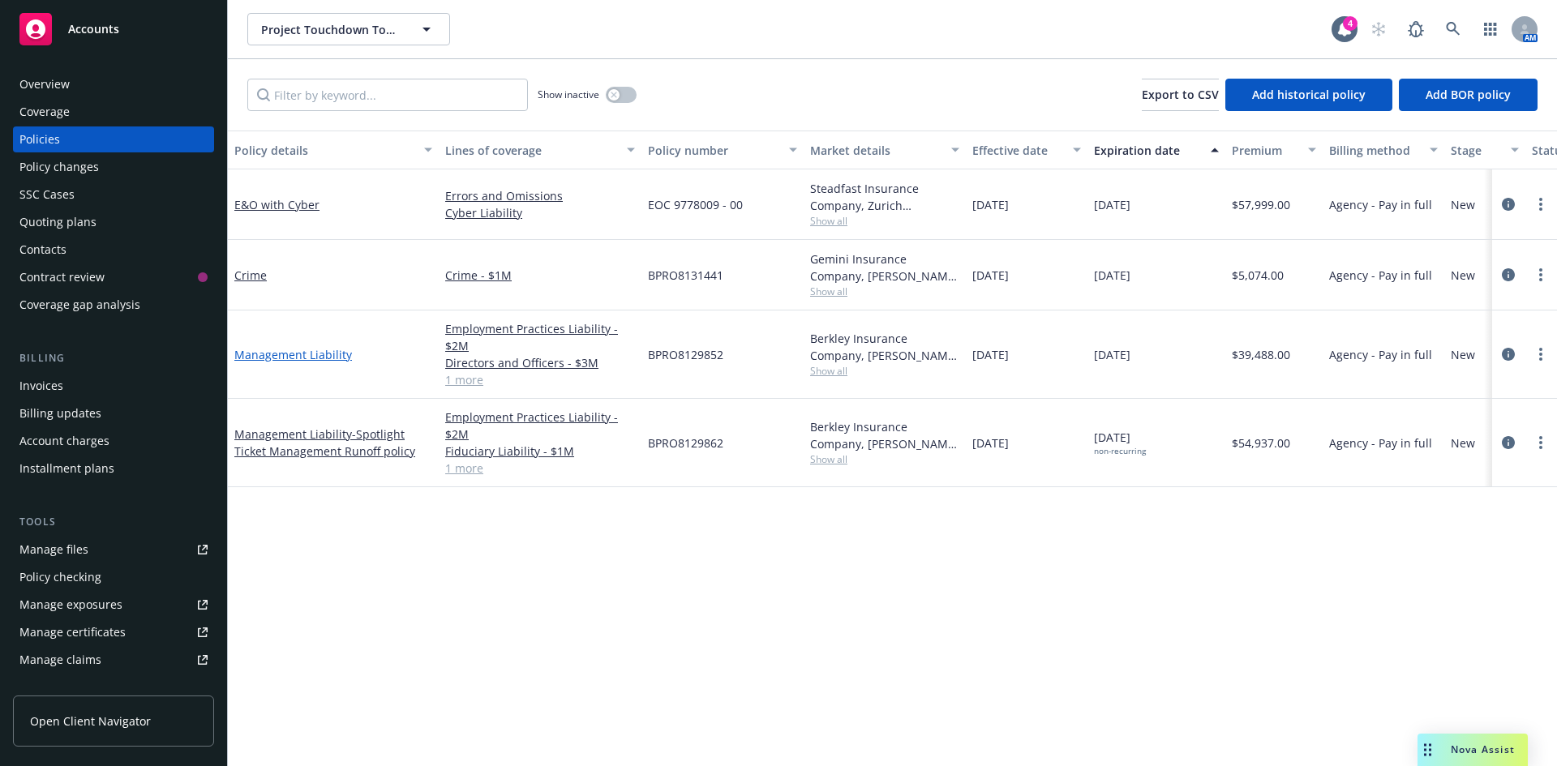
click at [305, 356] on link "Management Liability" at bounding box center [293, 354] width 118 height 15
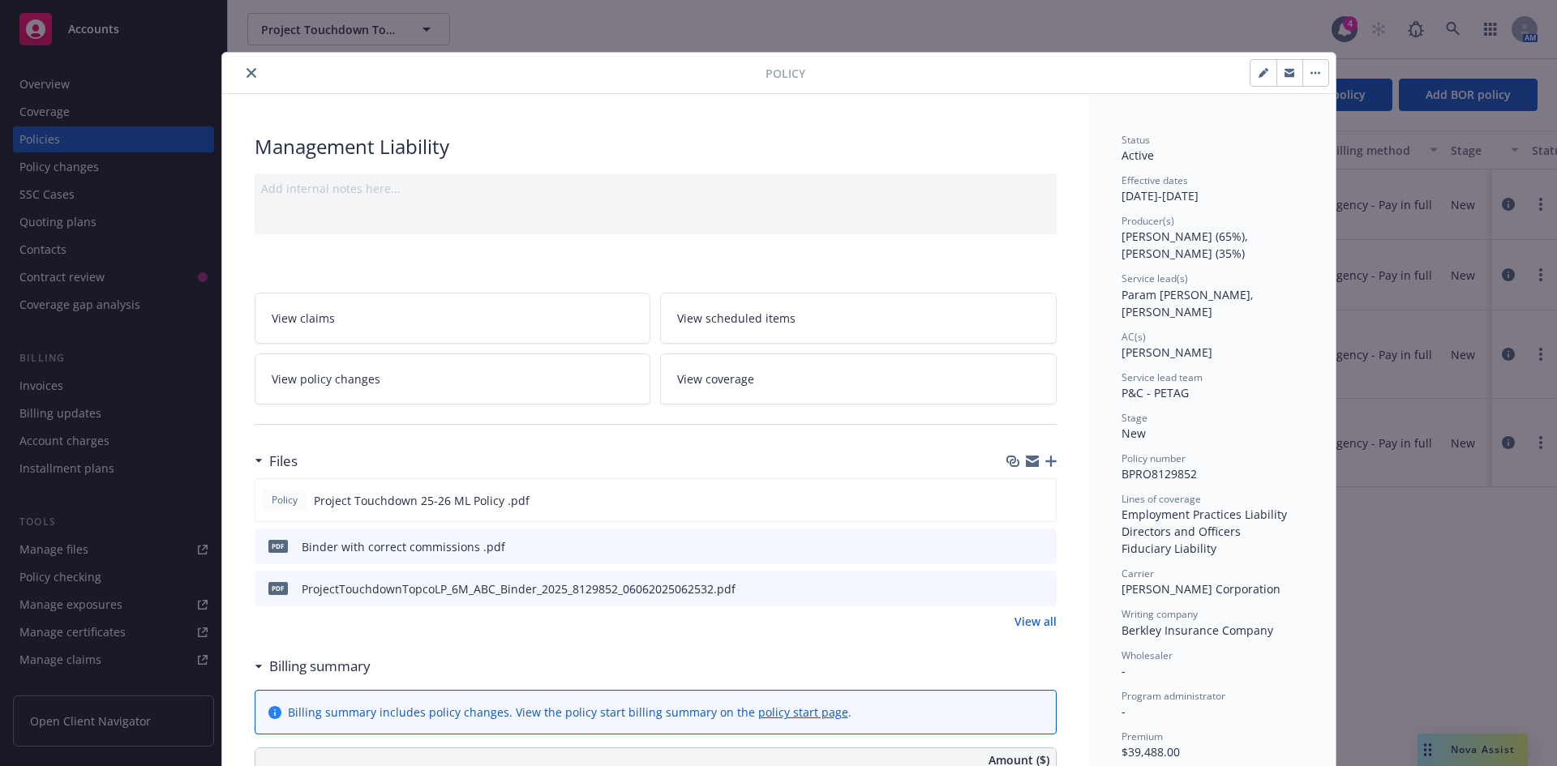
click at [242, 67] on button "close" at bounding box center [251, 72] width 19 height 19
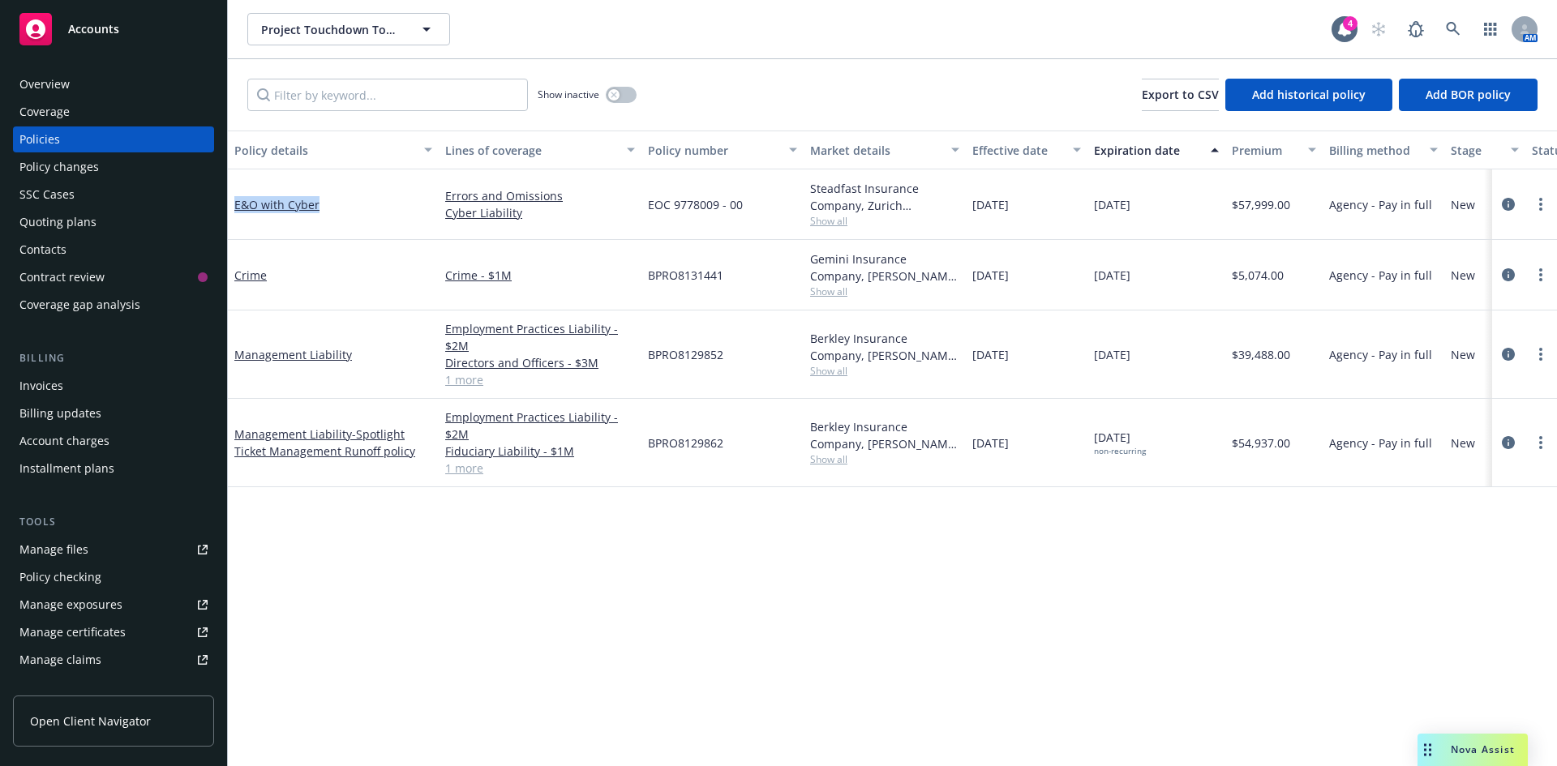
drag, startPoint x: 319, startPoint y: 209, endPoint x: 234, endPoint y: 212, distance: 85.2
click at [234, 212] on div "E&O with Cyber" at bounding box center [333, 205] width 211 height 71
click at [492, 679] on div "Policy details Lines of coverage Policy number Market details Effective date Ex…" at bounding box center [892, 449] width 1329 height 636
click at [720, 567] on div "Policy details Lines of coverage Policy number Market details Effective date Ex…" at bounding box center [892, 449] width 1329 height 636
click at [475, 479] on div "Employment Practices Liability - $2M Fiduciary Liability - $1M Directors and Of…" at bounding box center [540, 443] width 203 height 88
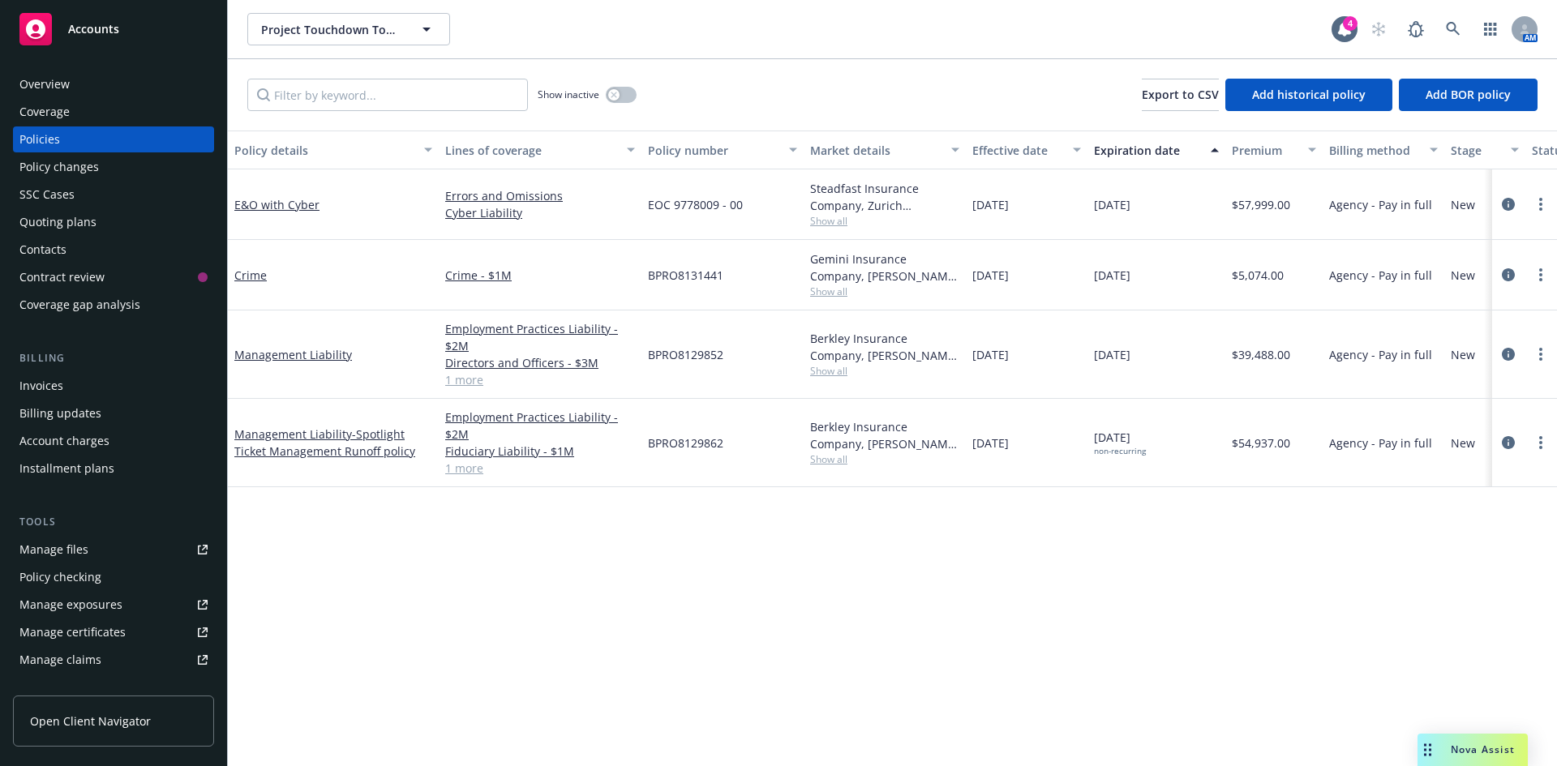
click at [475, 470] on link "1 more" at bounding box center [540, 468] width 190 height 17
click at [645, 654] on div "Policy details Lines of coverage Policy number Market details Effective date Ex…" at bounding box center [892, 449] width 1329 height 636
click at [1453, 25] on icon at bounding box center [1453, 29] width 15 height 15
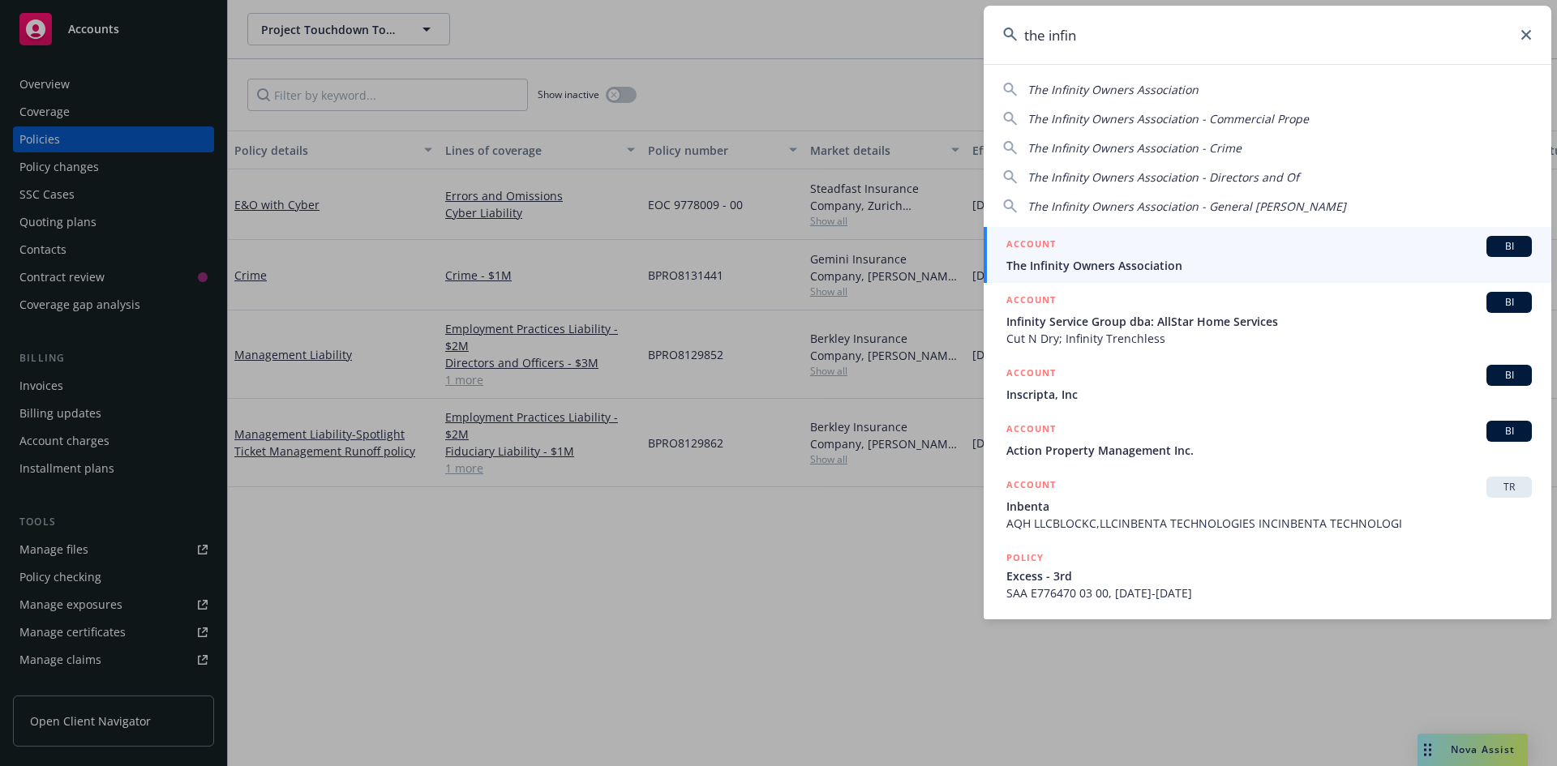
type input "the infin"
click at [1299, 254] on div "ACCOUNT BI" at bounding box center [1270, 246] width 526 height 21
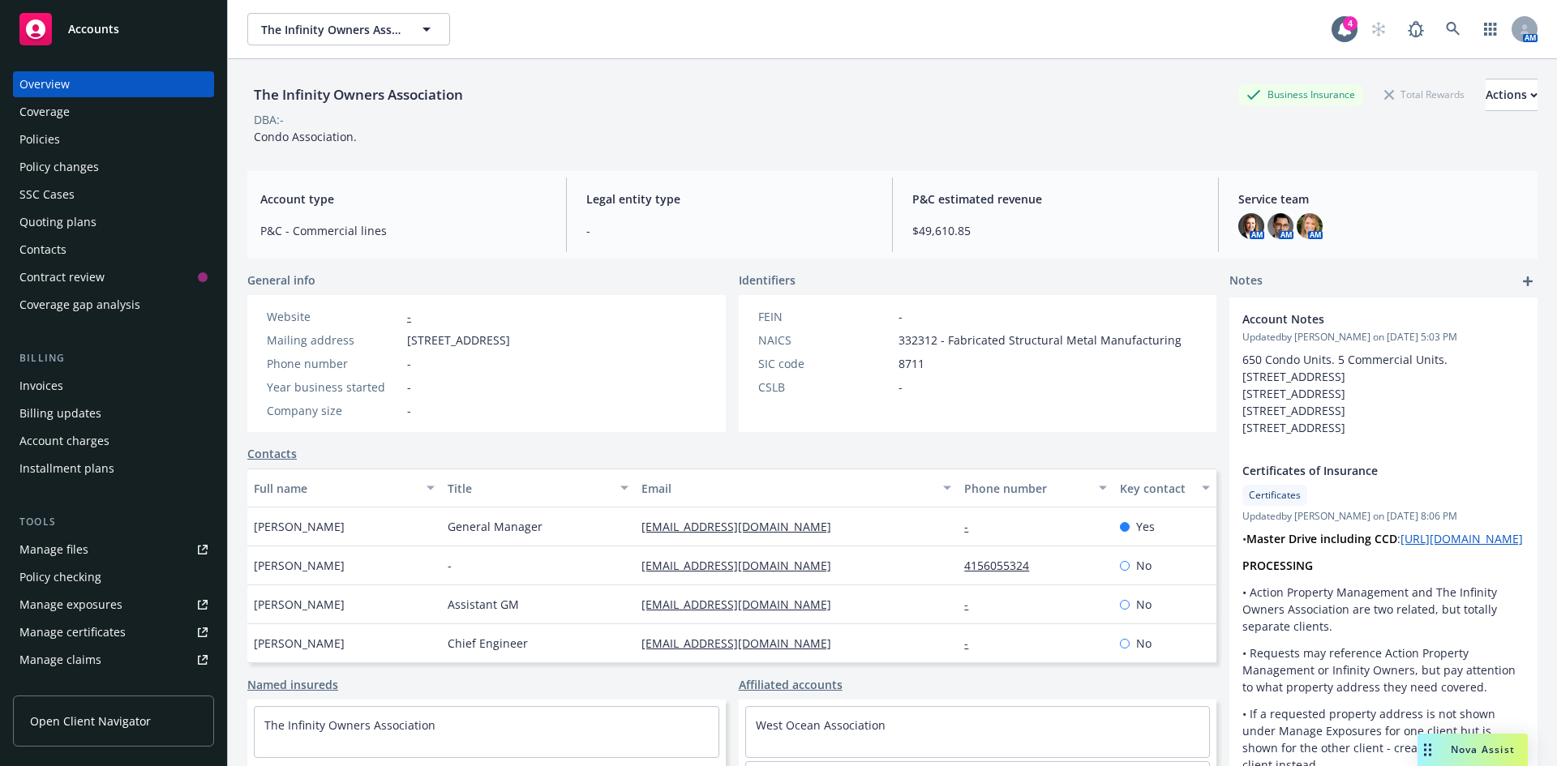
click at [91, 140] on div "Policies" at bounding box center [113, 140] width 188 height 26
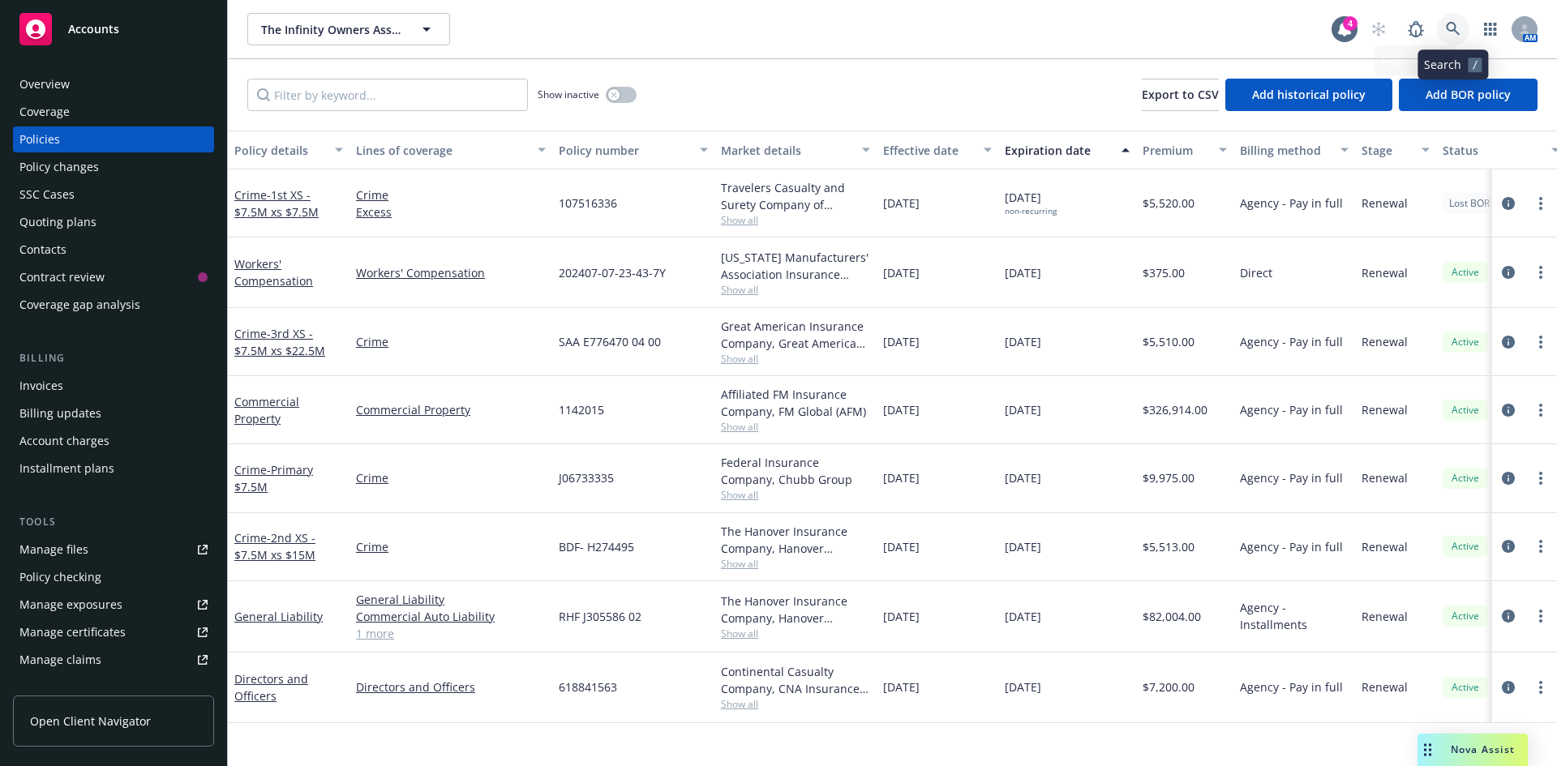
click at [1447, 25] on icon at bounding box center [1453, 29] width 14 height 14
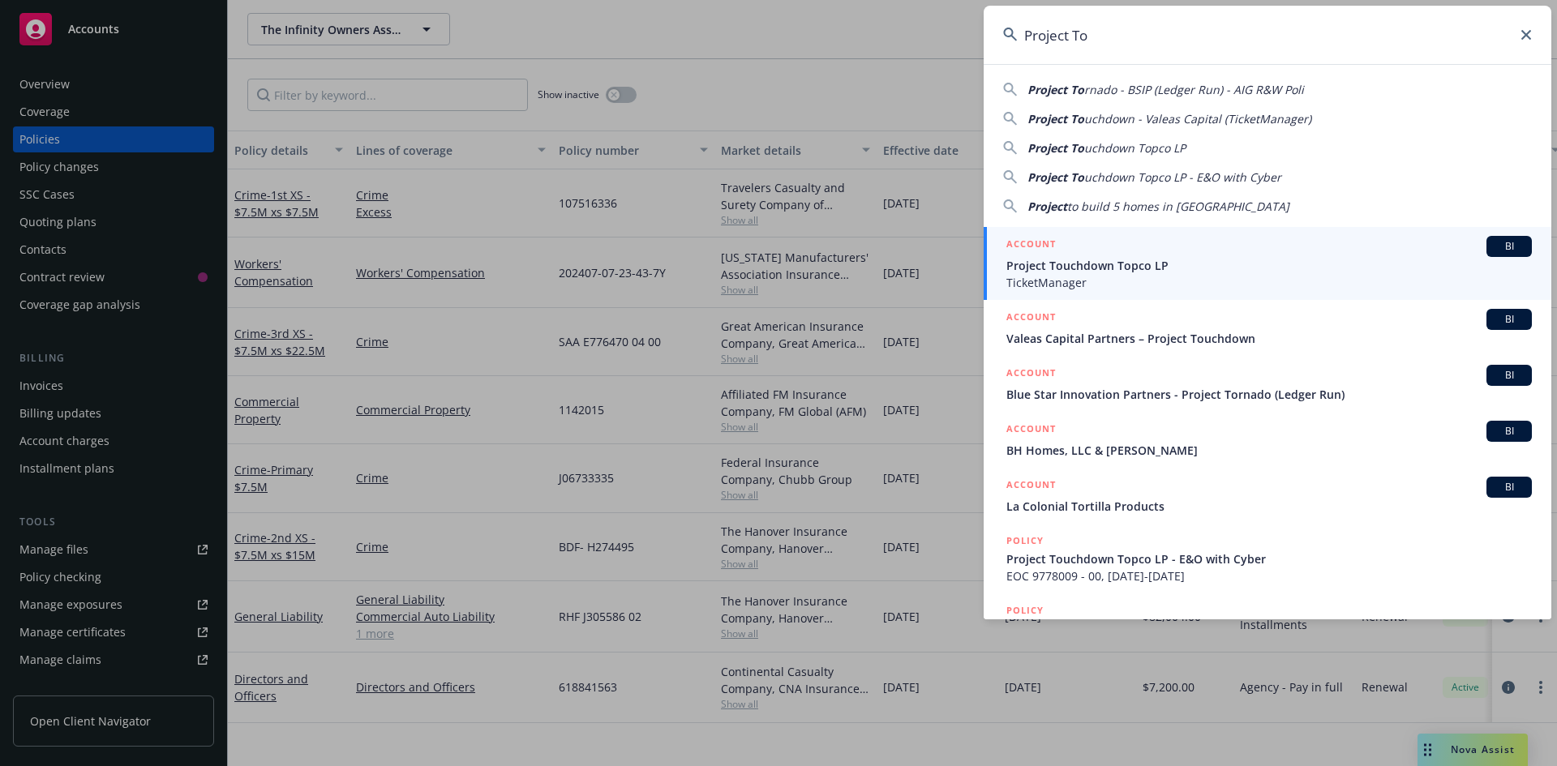
type input "Project To"
click at [1219, 252] on div "ACCOUNT BI" at bounding box center [1270, 246] width 526 height 21
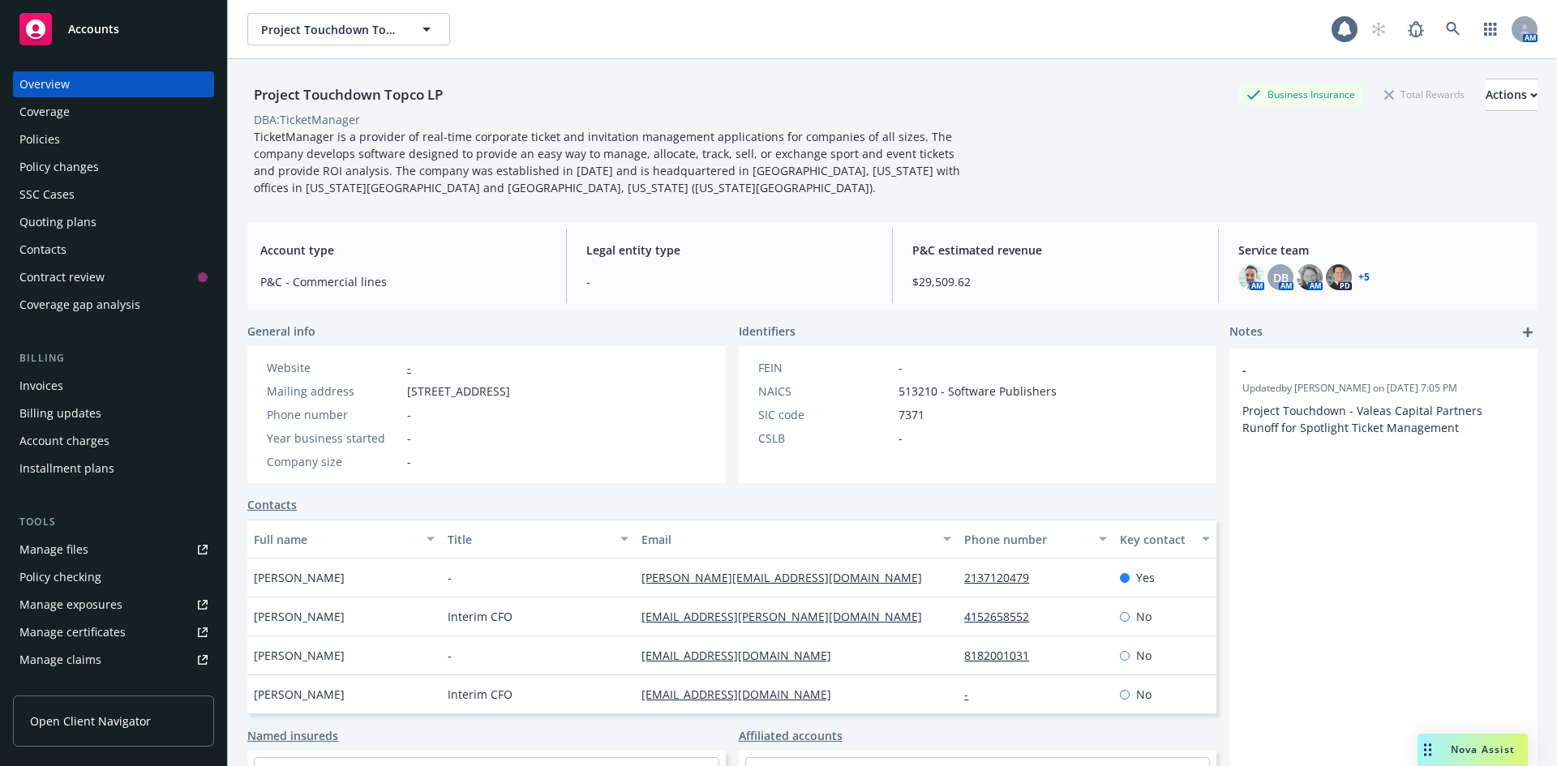
click at [79, 129] on div "Policies" at bounding box center [113, 140] width 188 height 26
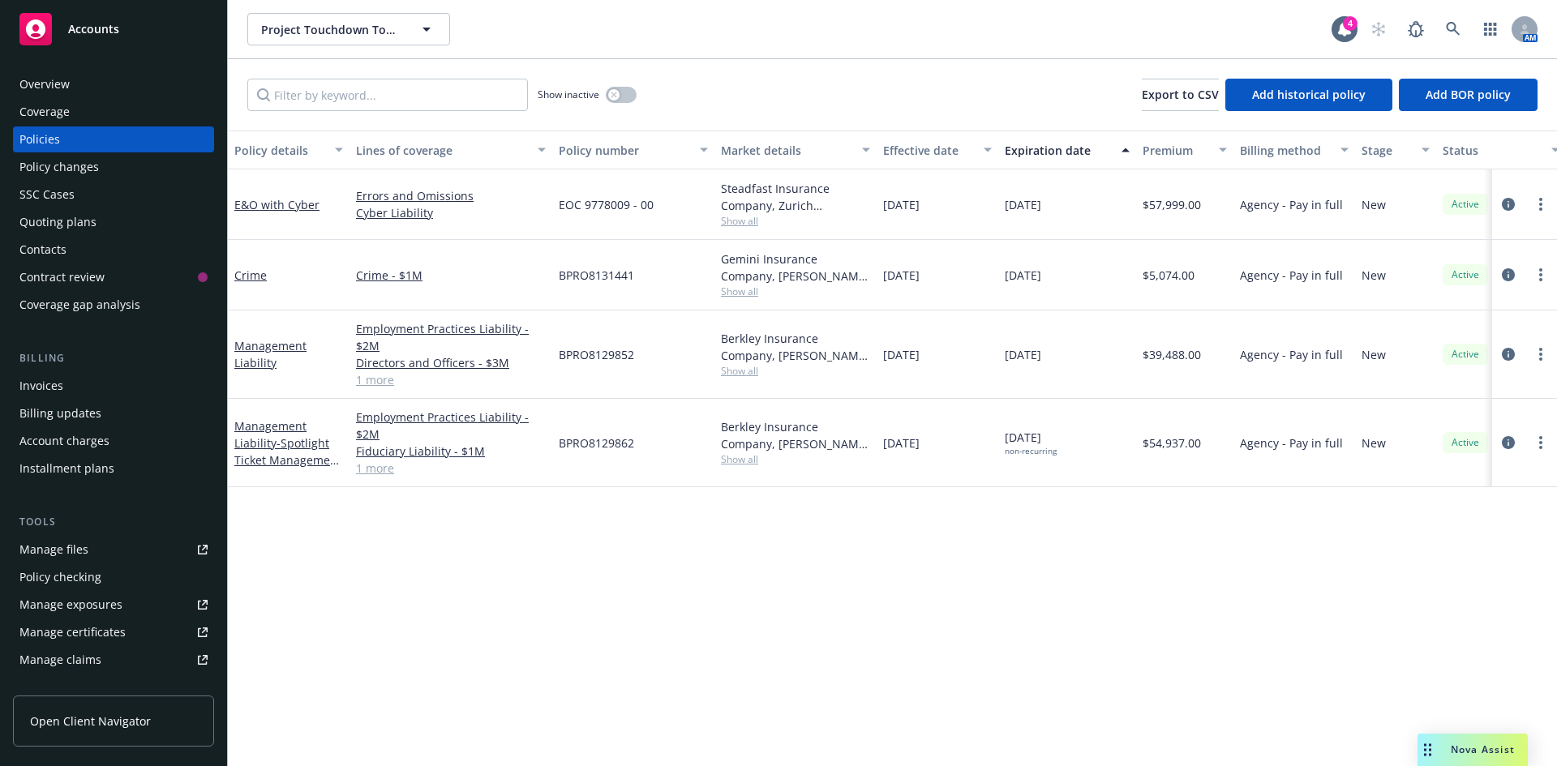
drag, startPoint x: 97, startPoint y: 68, endPoint x: 99, endPoint y: 78, distance: 10.0
click at [97, 70] on div "Overview Coverage Policies Policy changes SSC Cases Quoting plans Contacts Cont…" at bounding box center [113, 409] width 227 height 715
click at [101, 89] on div "Overview" at bounding box center [113, 84] width 188 height 26
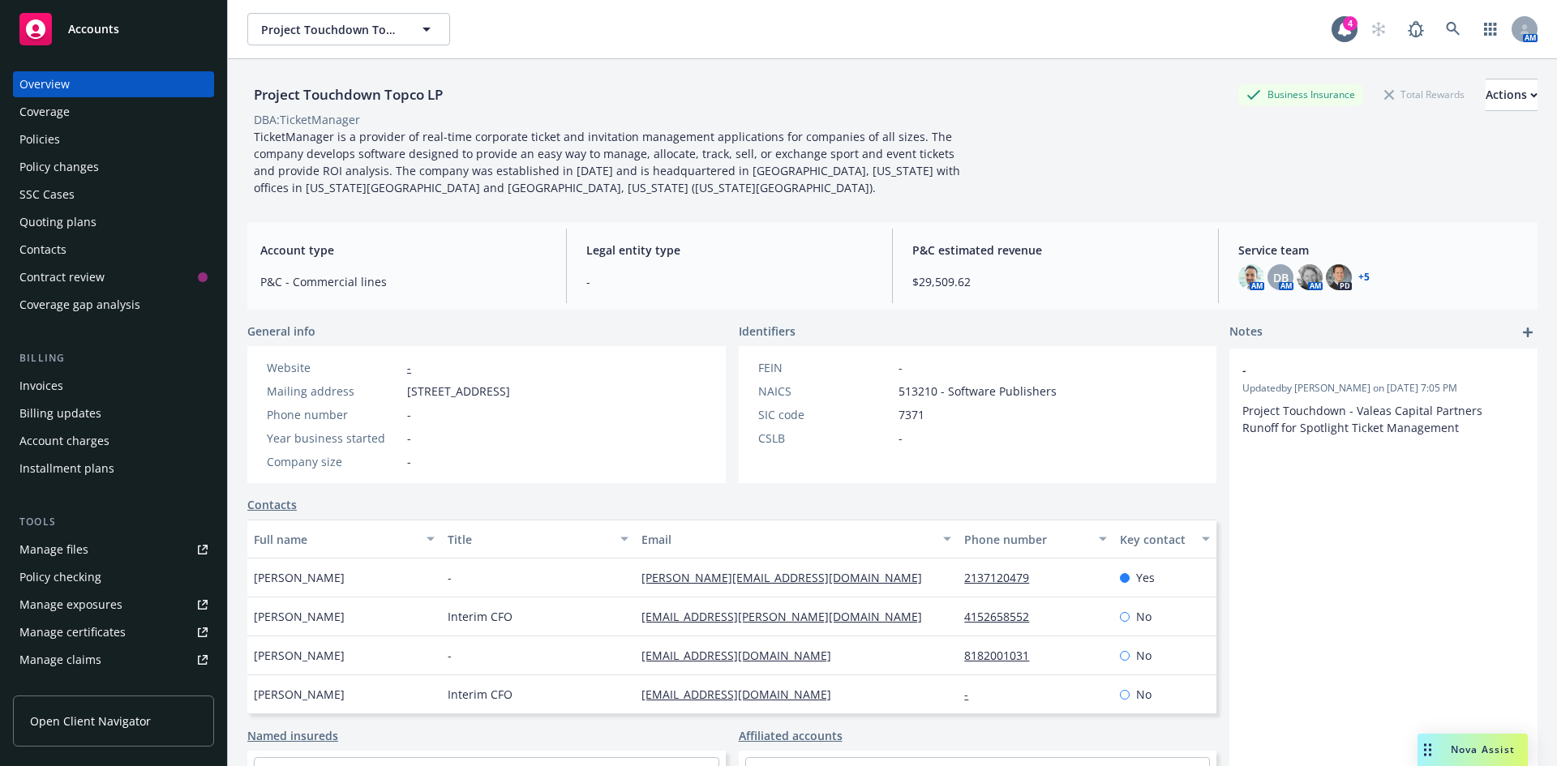
click at [1359, 276] on link "+ 5" at bounding box center [1364, 278] width 11 height 10
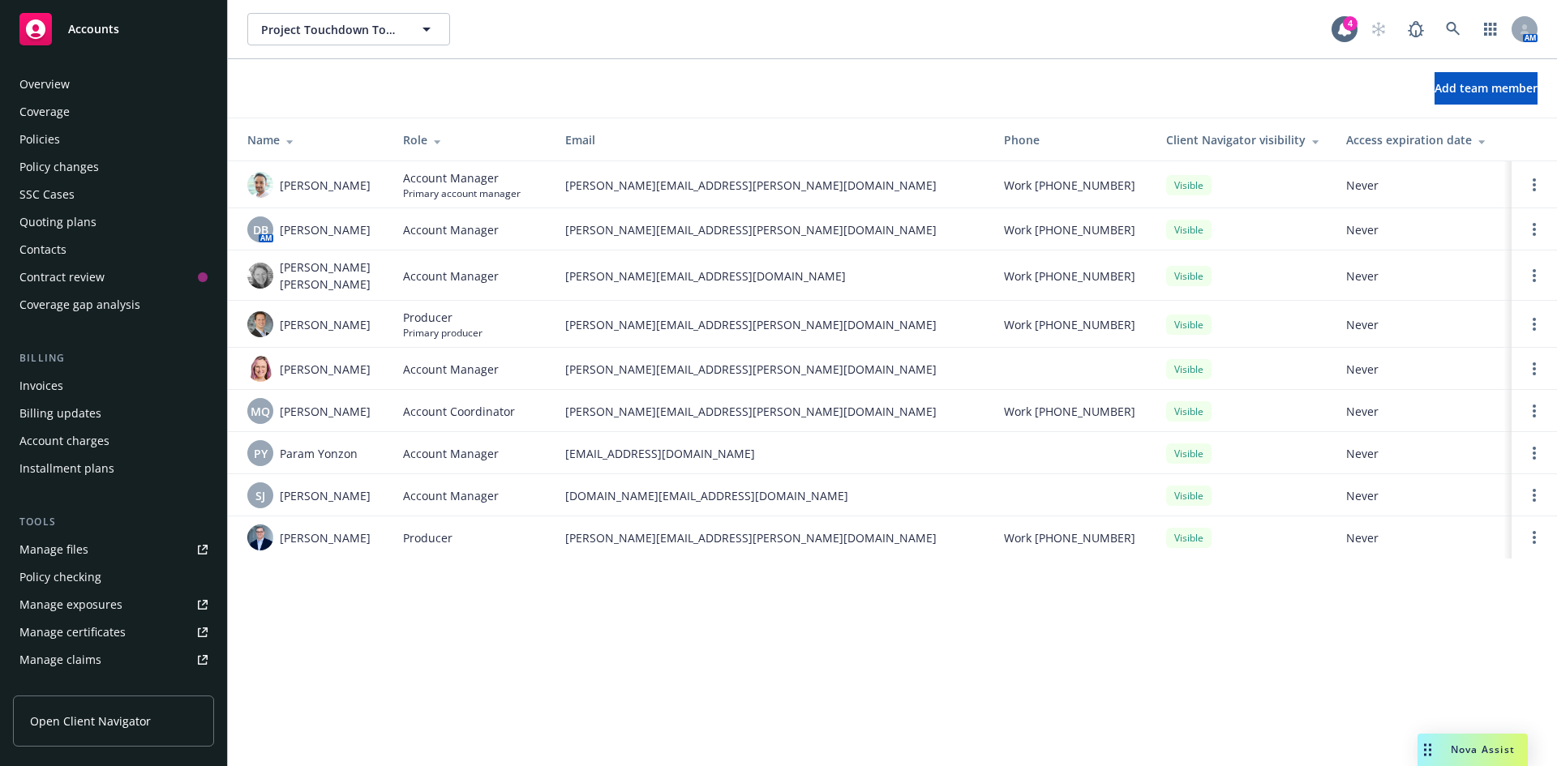
click at [100, 72] on div "Overview" at bounding box center [113, 84] width 188 height 26
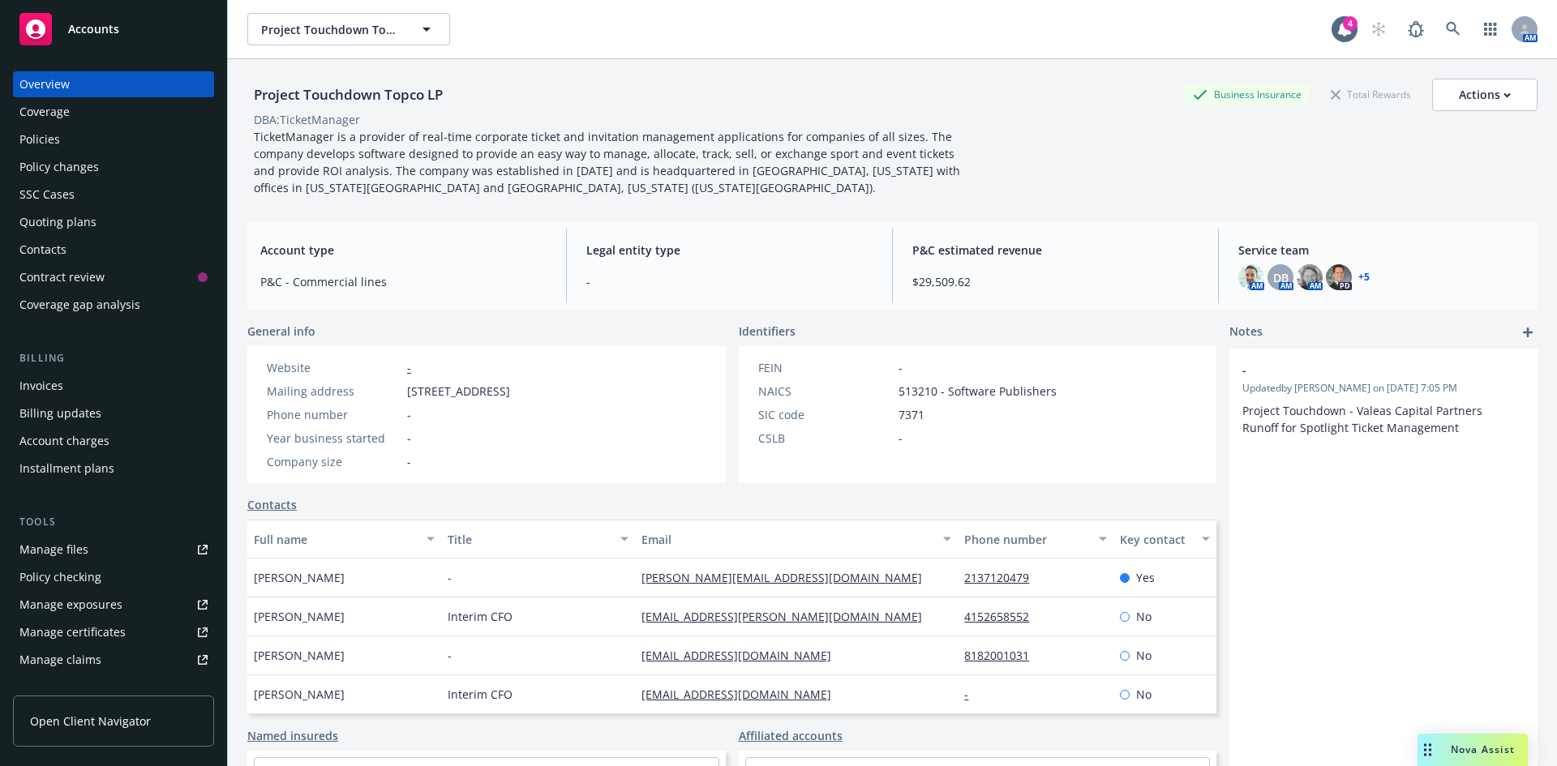
click at [58, 138] on div "Policies" at bounding box center [39, 140] width 41 height 26
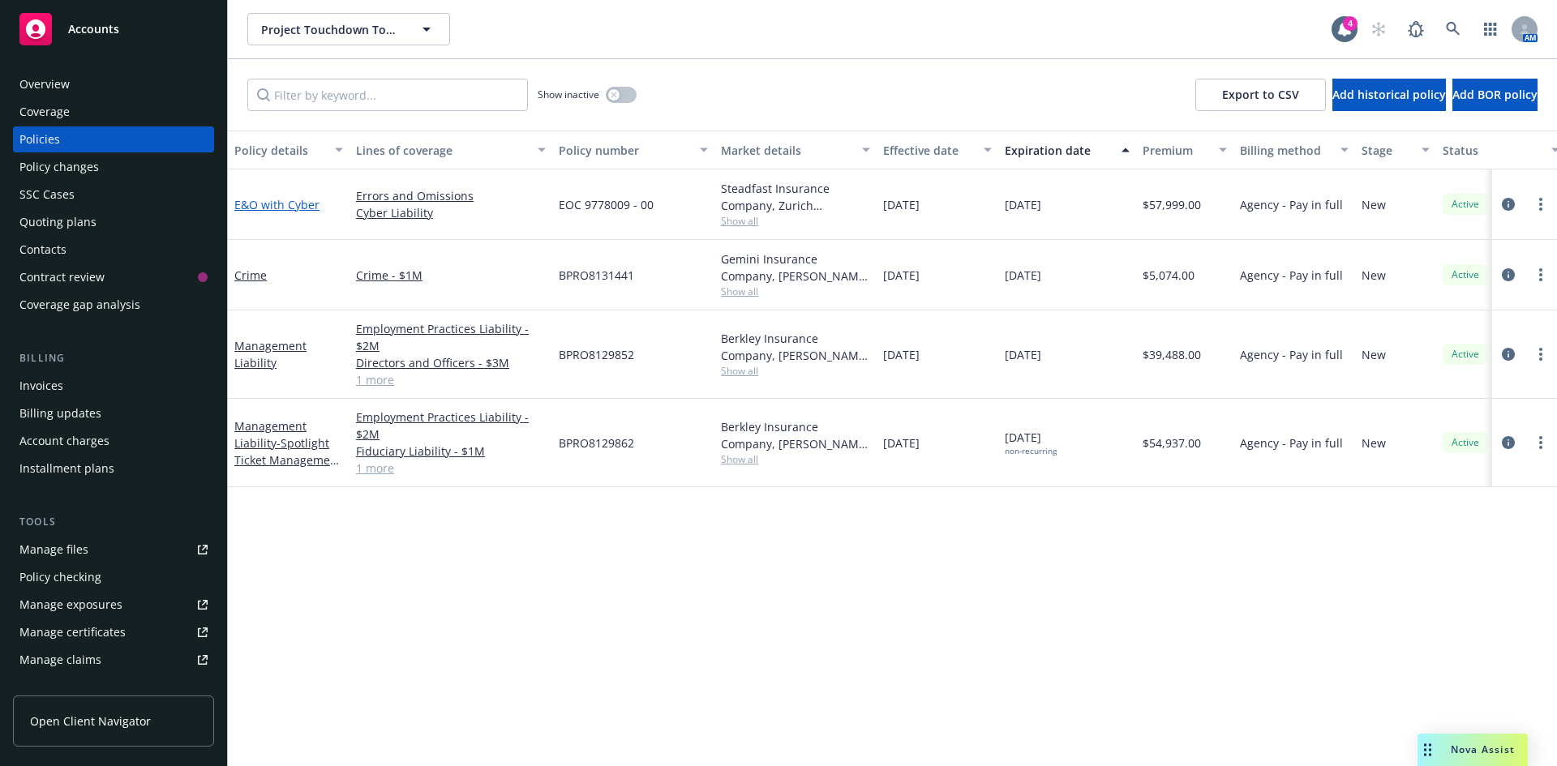
click at [284, 200] on link "E&O with Cyber" at bounding box center [276, 204] width 85 height 15
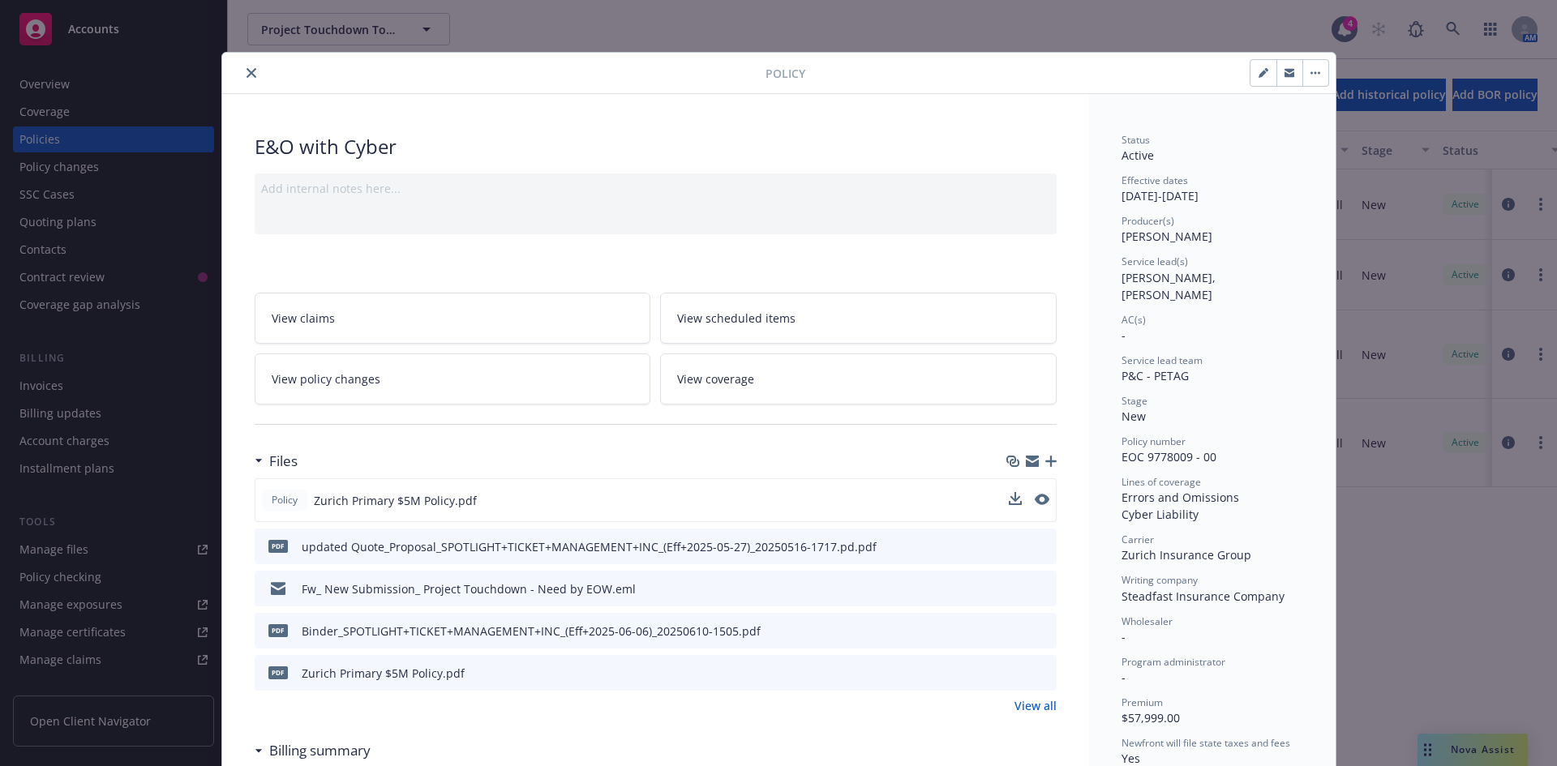
click at [1035, 505] on button at bounding box center [1042, 500] width 15 height 17
click at [1035, 499] on icon "preview file" at bounding box center [1040, 499] width 15 height 11
click at [247, 72] on icon "close" at bounding box center [252, 73] width 10 height 10
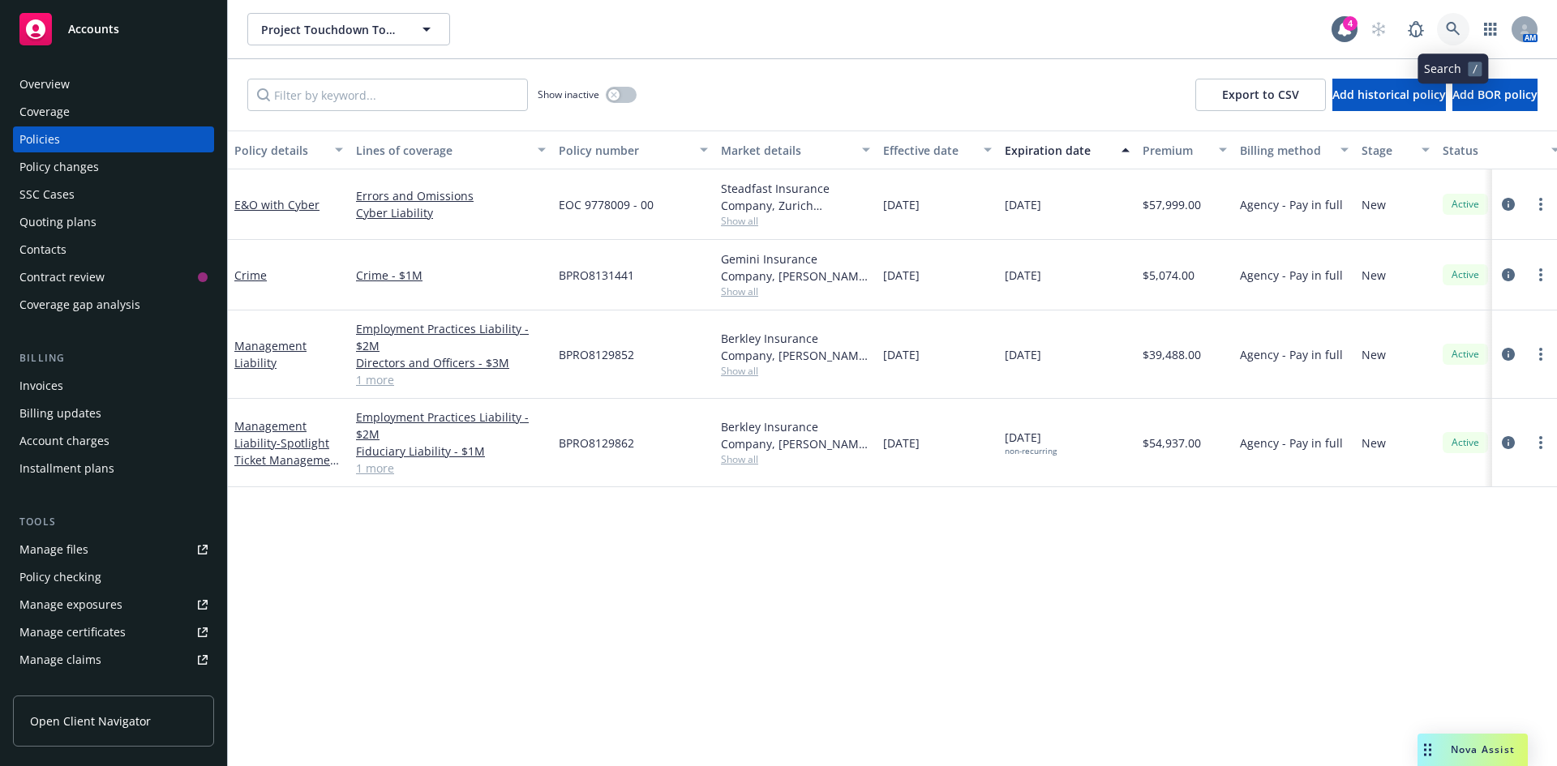
click at [1448, 28] on icon at bounding box center [1453, 29] width 14 height 14
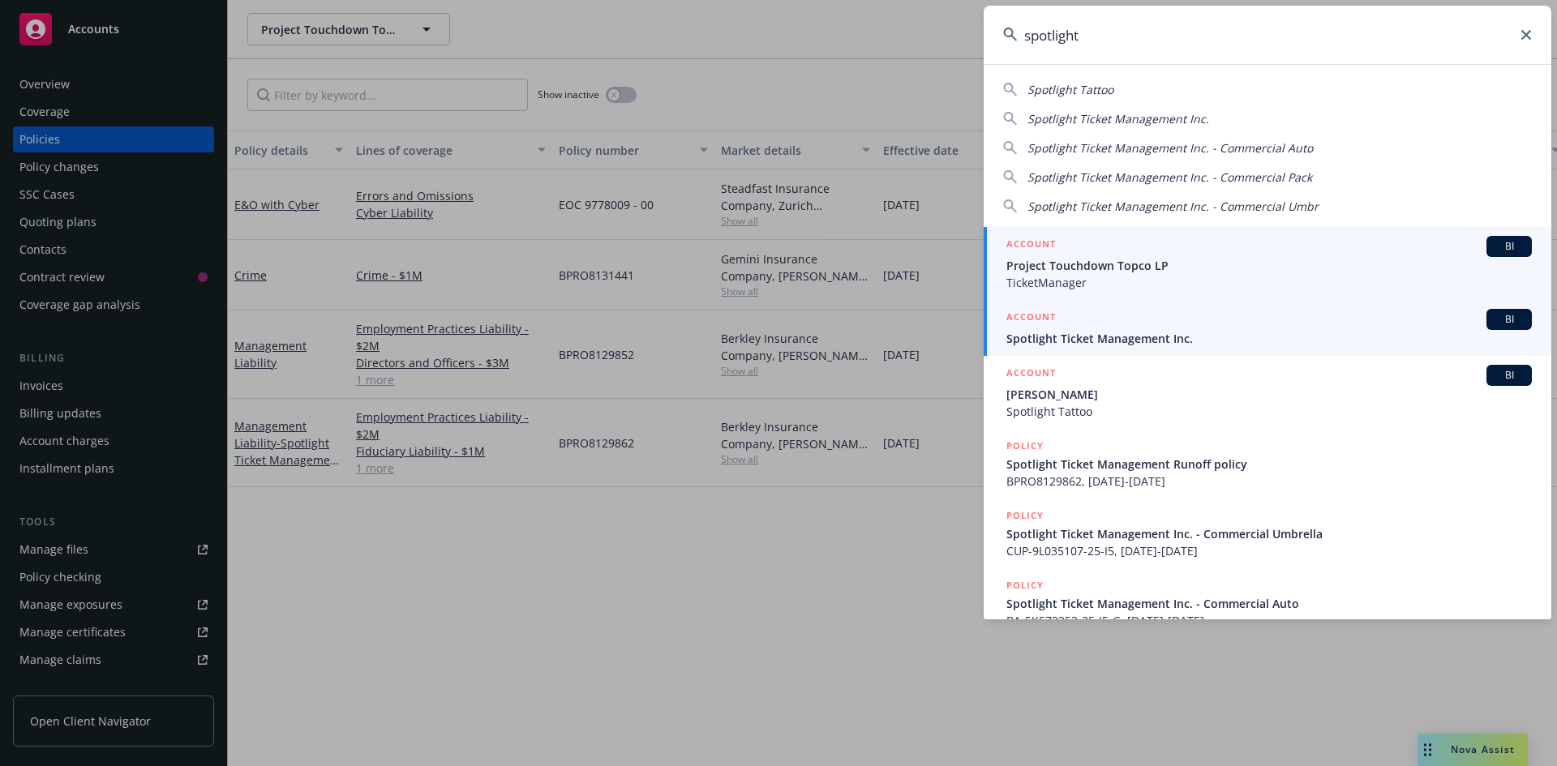
type input "spotlight"
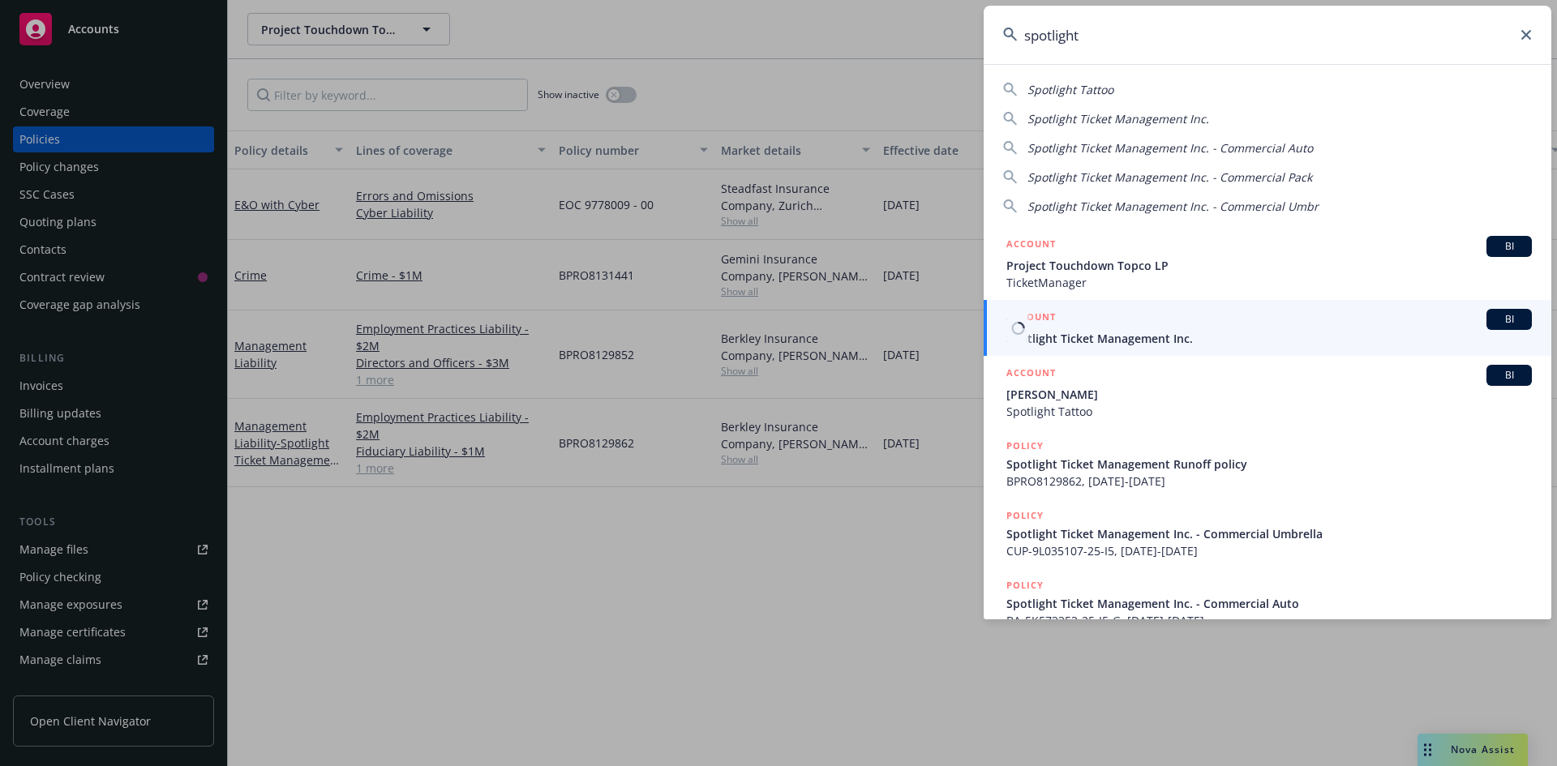
click at [1123, 333] on span "Spotlight Ticket Management Inc." at bounding box center [1270, 338] width 526 height 17
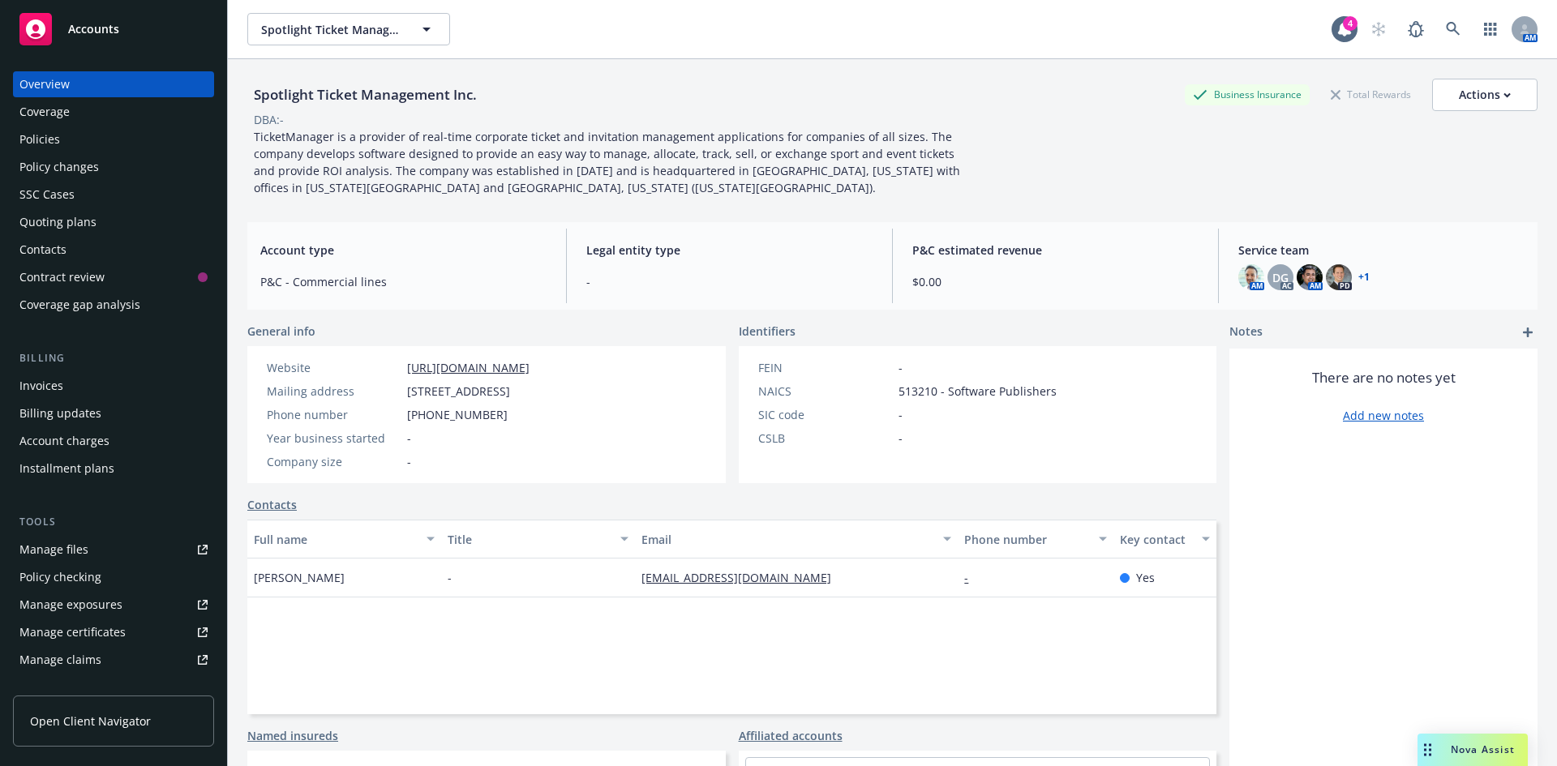
click at [80, 139] on div "Policies" at bounding box center [113, 140] width 188 height 26
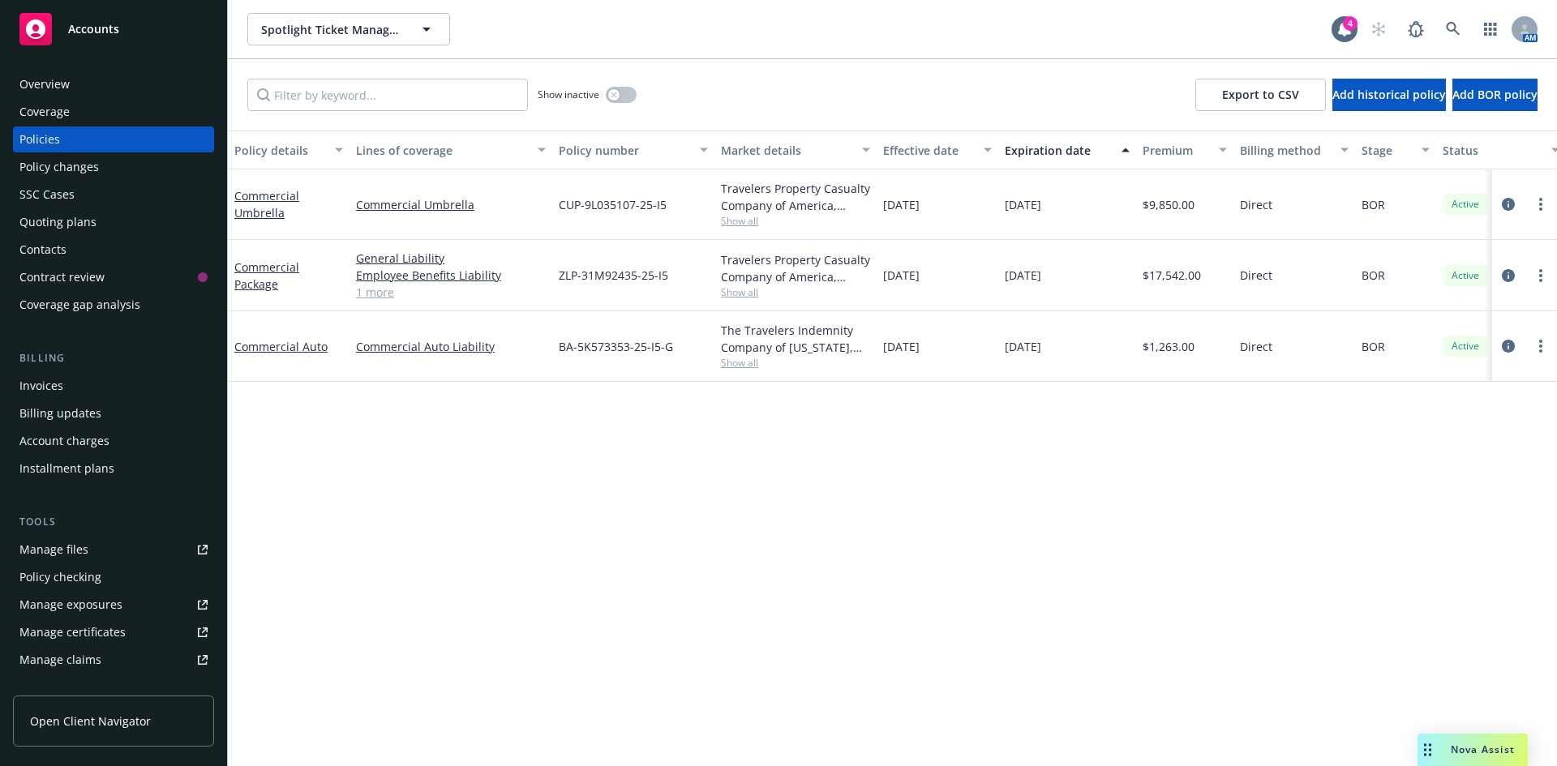
click at [130, 97] on div "Overview" at bounding box center [113, 84] width 188 height 26
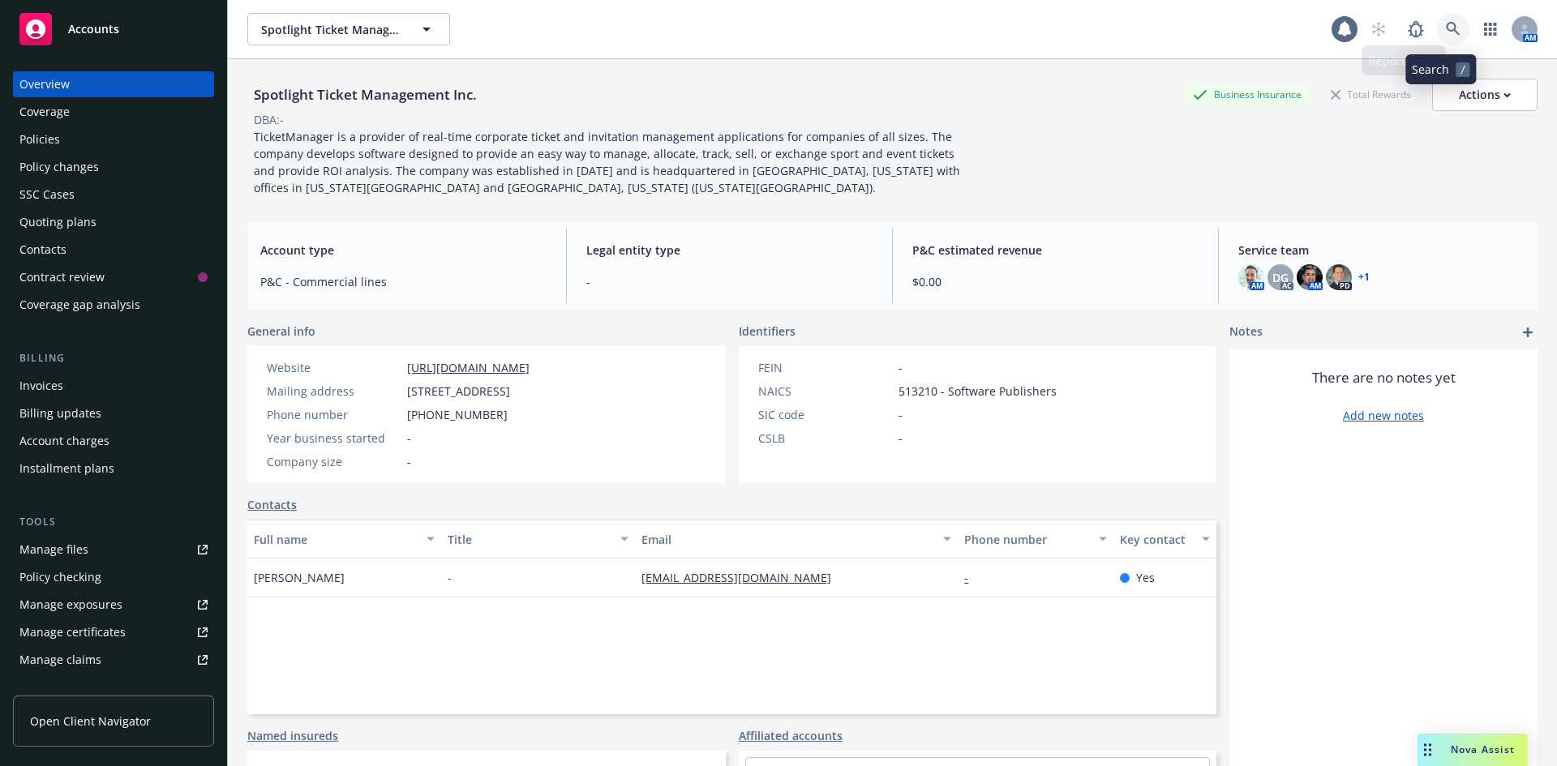
click at [1448, 19] on link at bounding box center [1453, 29] width 32 height 32
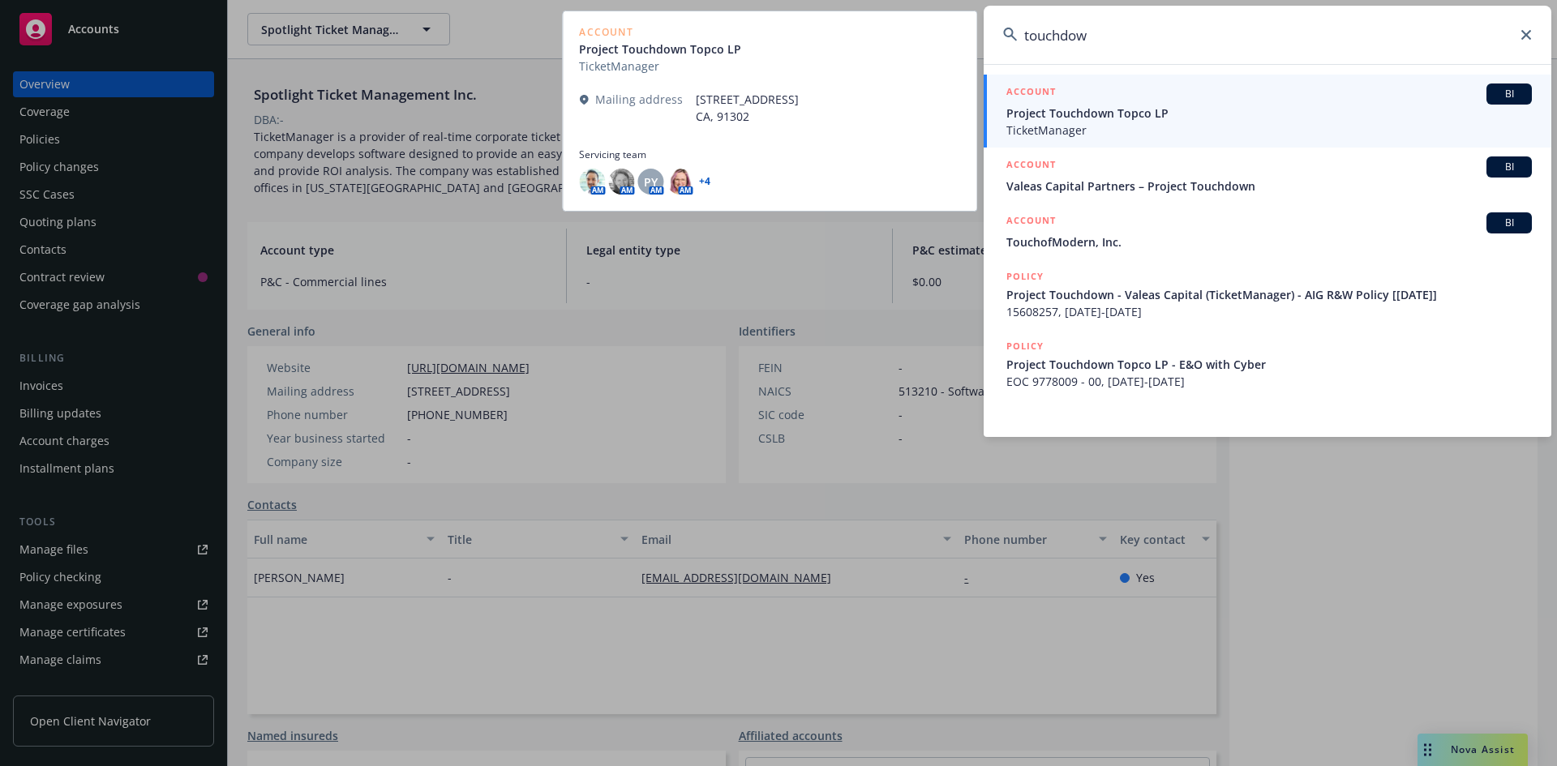
type input "touchdow"
click at [1196, 118] on span "Project Touchdown Topco LP" at bounding box center [1270, 113] width 526 height 17
